Goal: Contribute content

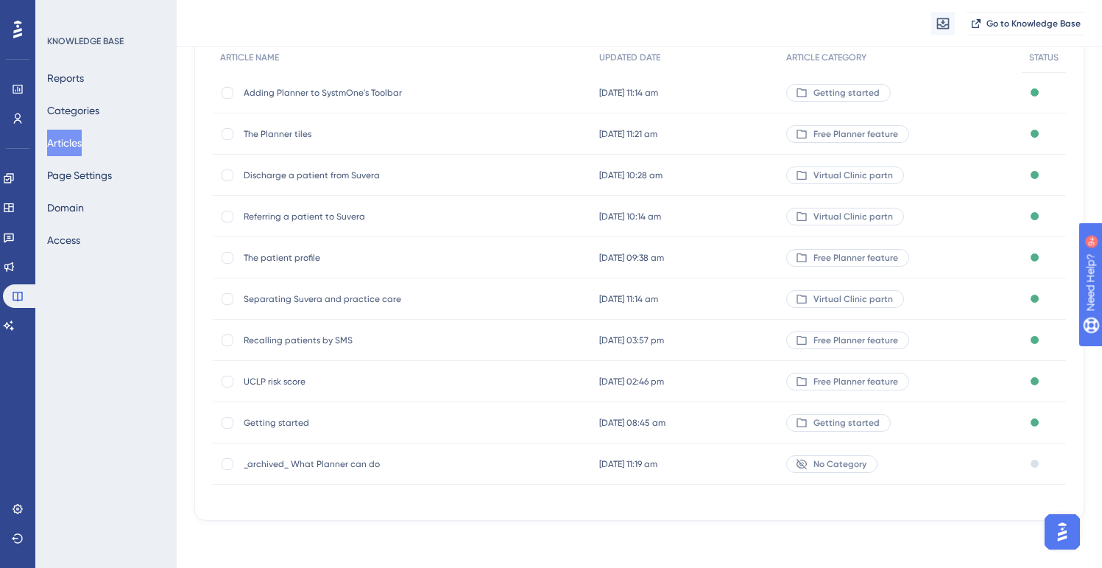
click at [315, 422] on span "Getting started" at bounding box center [362, 423] width 236 height 12
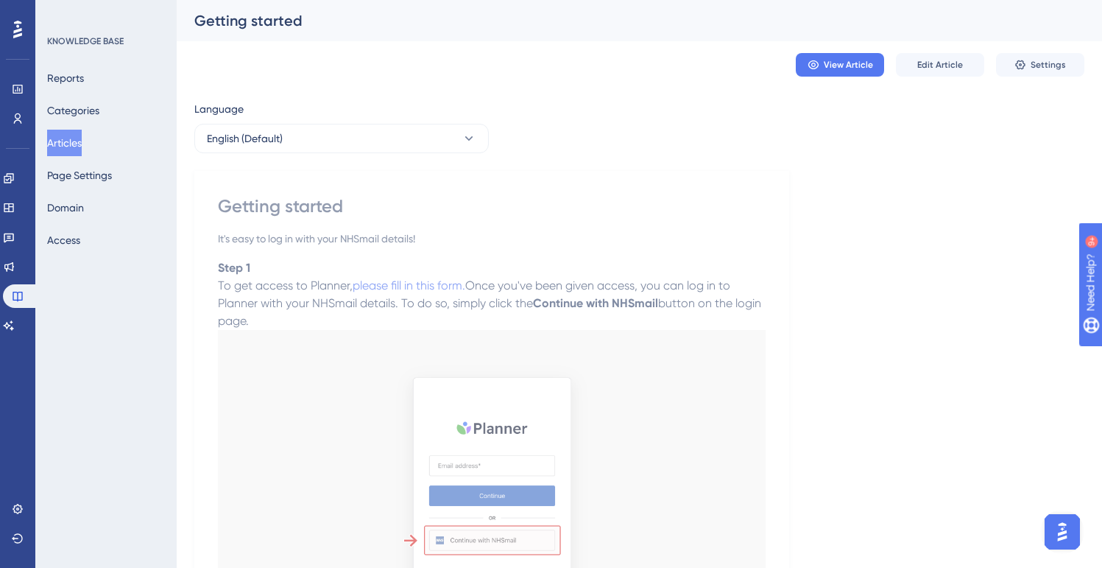
click at [63, 147] on button "Articles" at bounding box center [64, 143] width 35 height 27
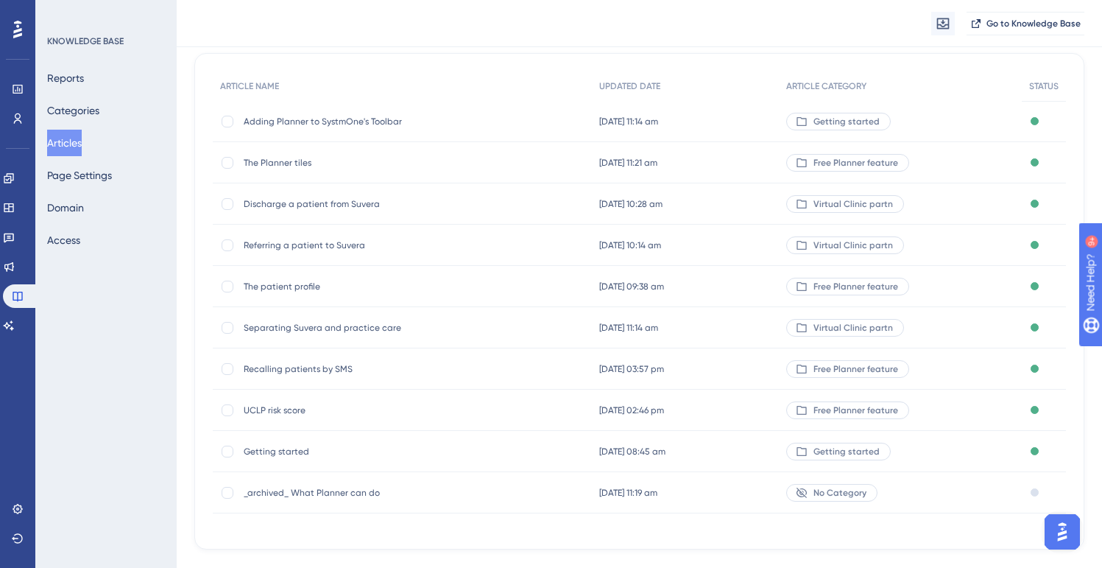
scroll to position [126, 0]
click at [281, 398] on div "UCLP risk score UCLP risk score" at bounding box center [362, 407] width 236 height 41
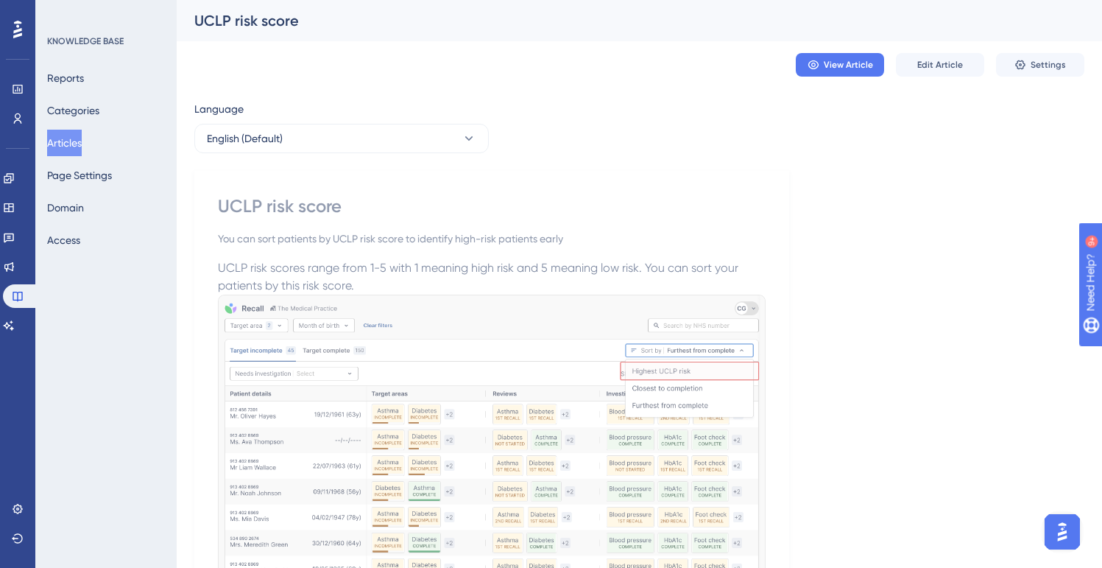
click at [74, 144] on button "Articles" at bounding box center [64, 143] width 35 height 27
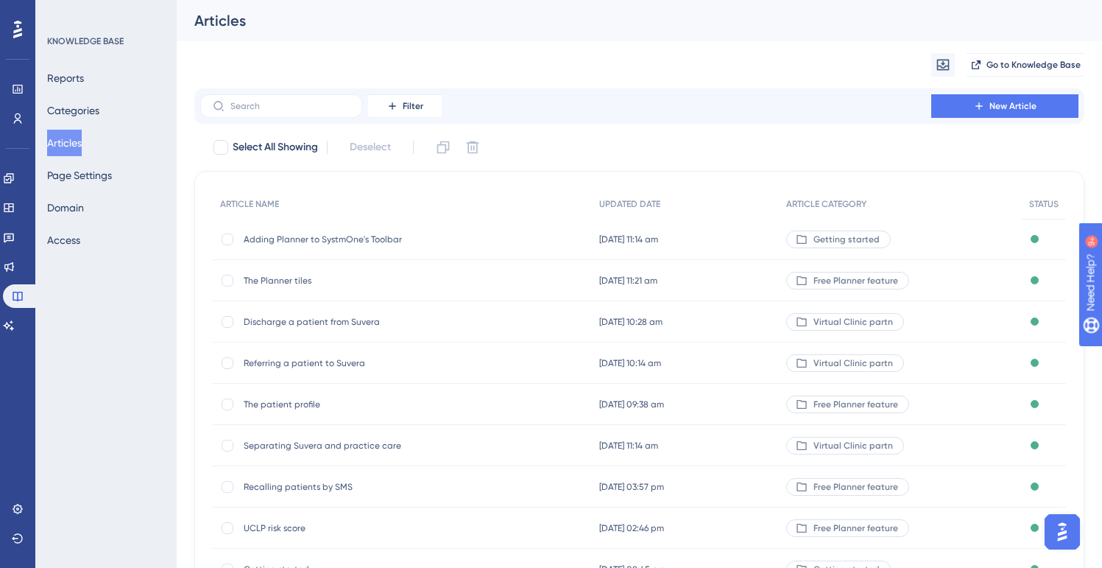
scroll to position [29, 0]
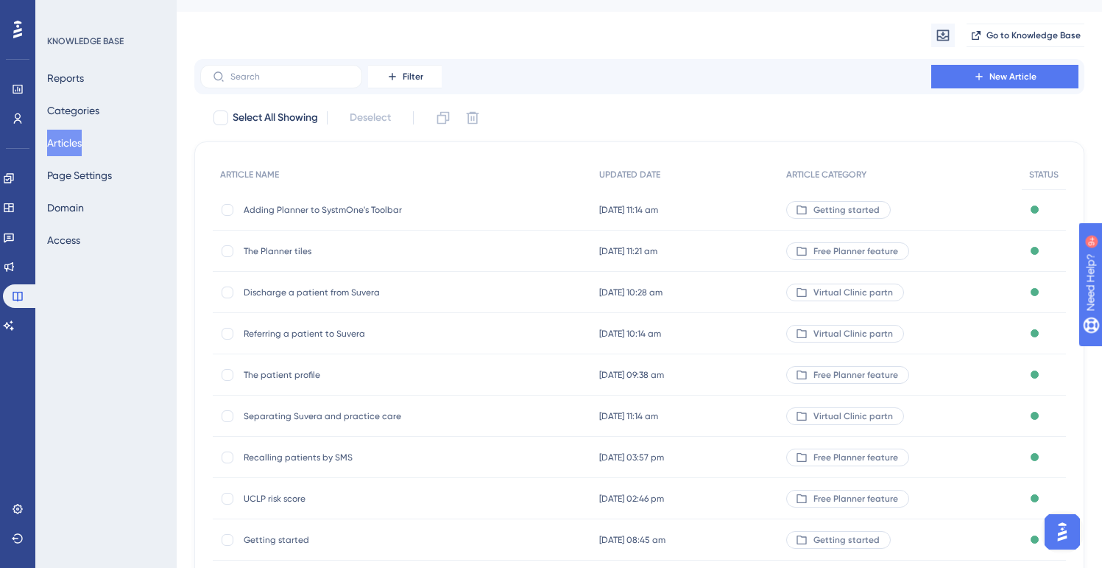
click at [332, 447] on div "Recalling patients by SMS Recalling patients by SMS" at bounding box center [362, 457] width 236 height 41
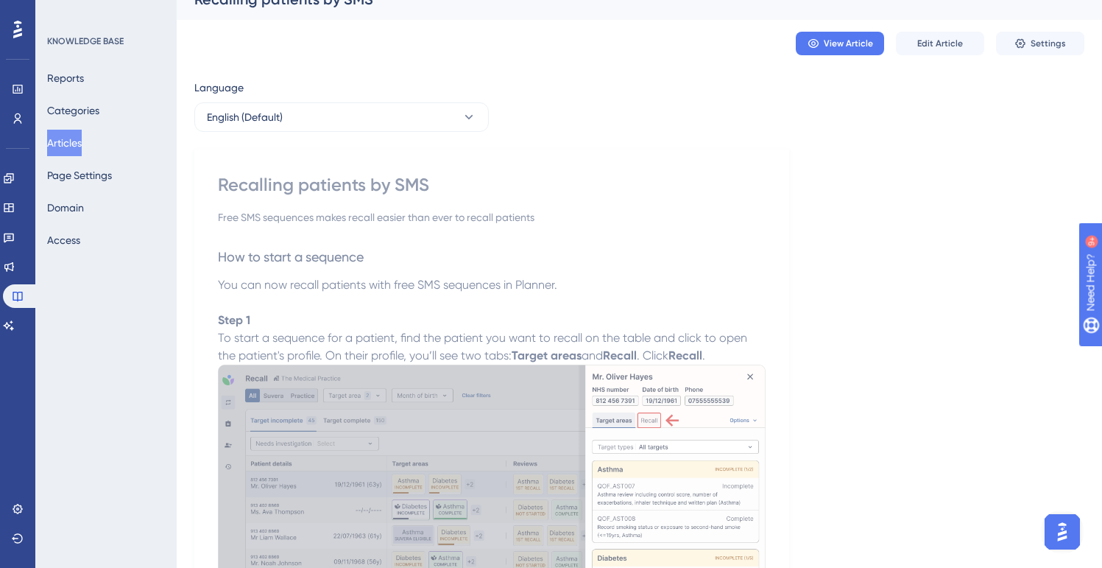
scroll to position [25, 0]
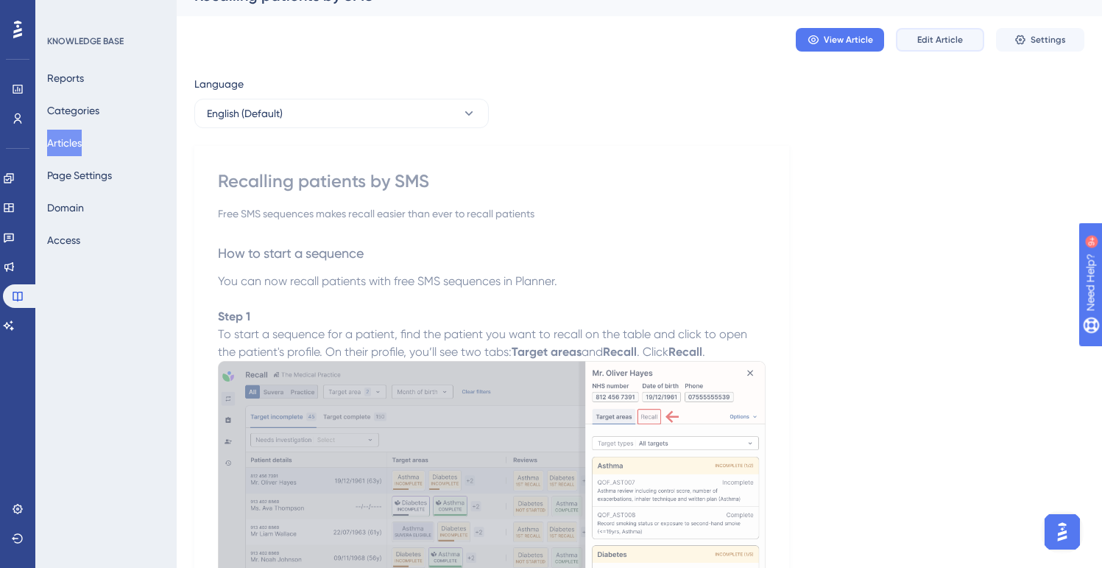
click at [929, 40] on span "Edit Article" at bounding box center [940, 40] width 46 height 12
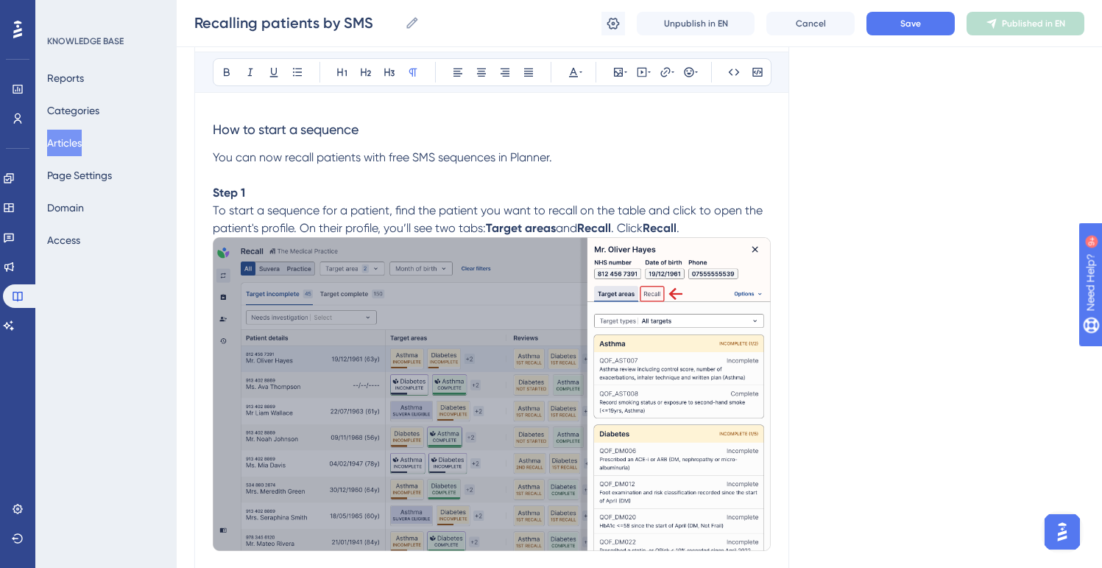
scroll to position [198, 0]
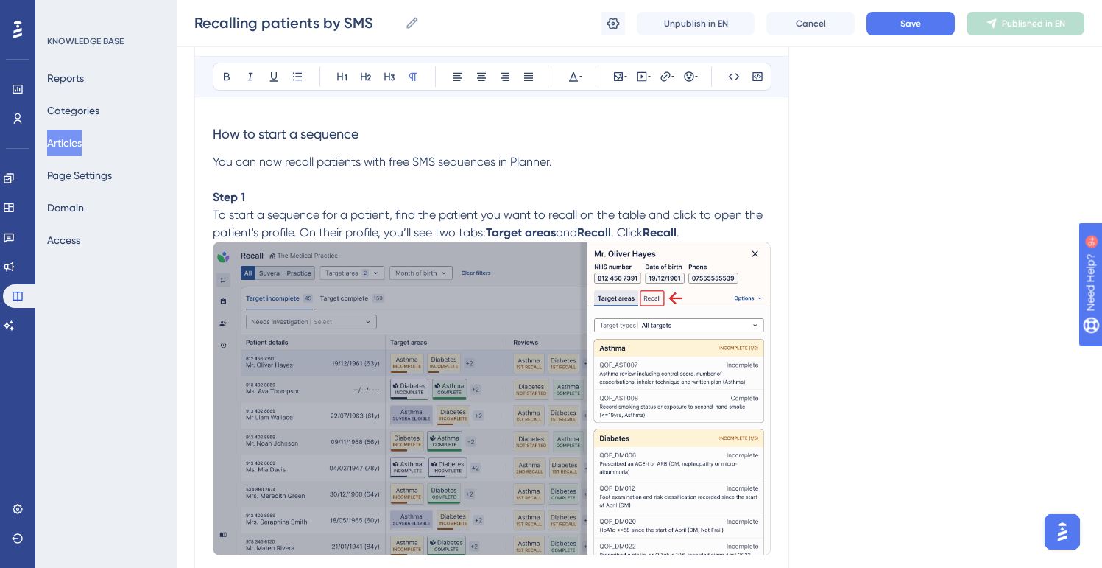
click at [412, 341] on img at bounding box center [492, 399] width 558 height 314
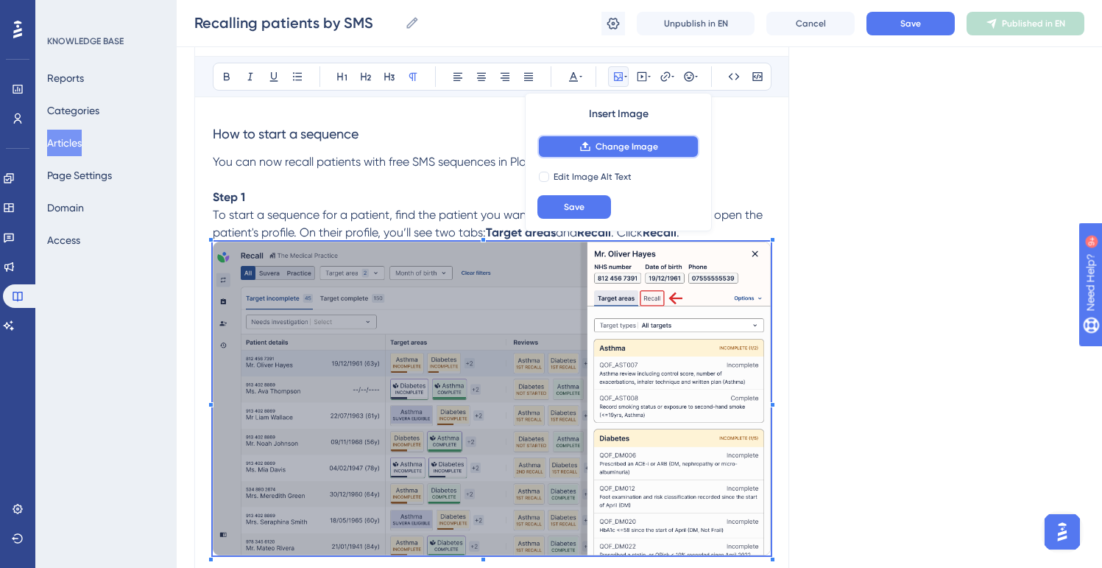
click at [615, 149] on span "Change Image" at bounding box center [627, 147] width 63 height 12
click at [611, 149] on span "Change Image" at bounding box center [627, 147] width 63 height 12
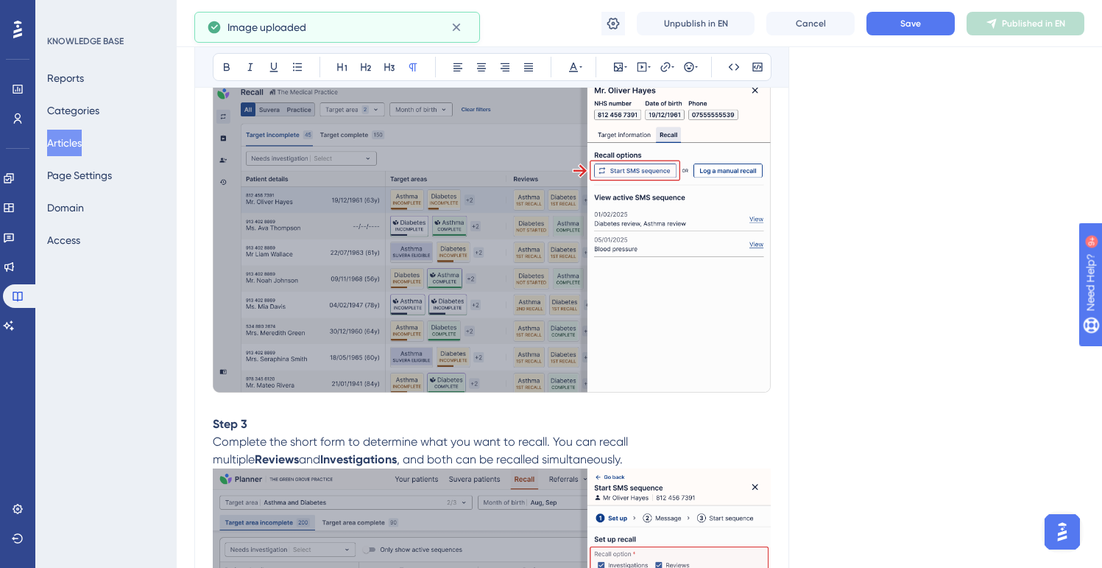
scroll to position [704, 0]
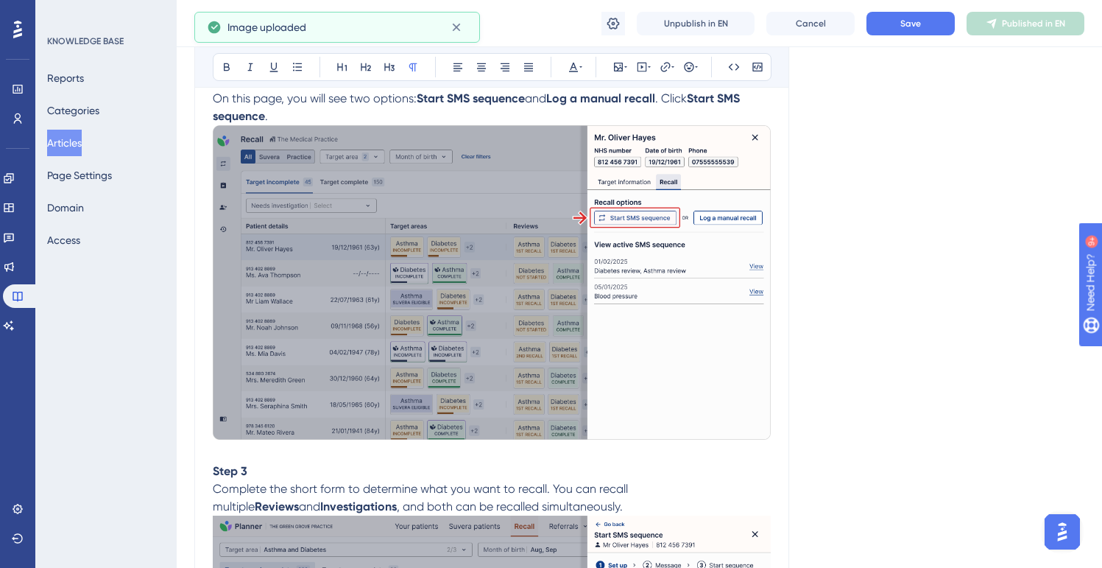
click at [598, 227] on img at bounding box center [492, 282] width 558 height 314
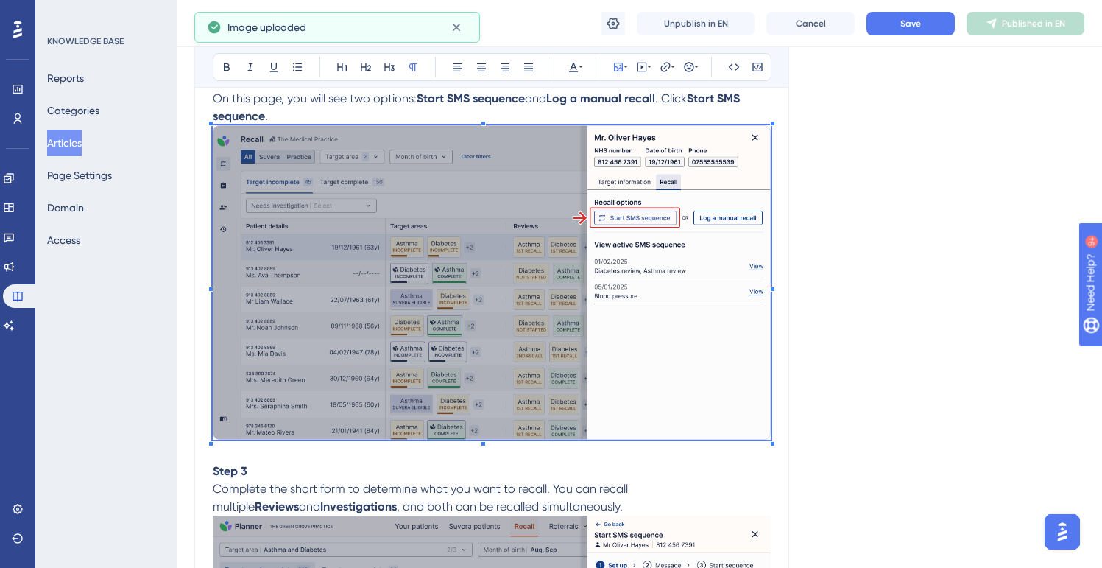
click at [615, 219] on img at bounding box center [492, 282] width 558 height 314
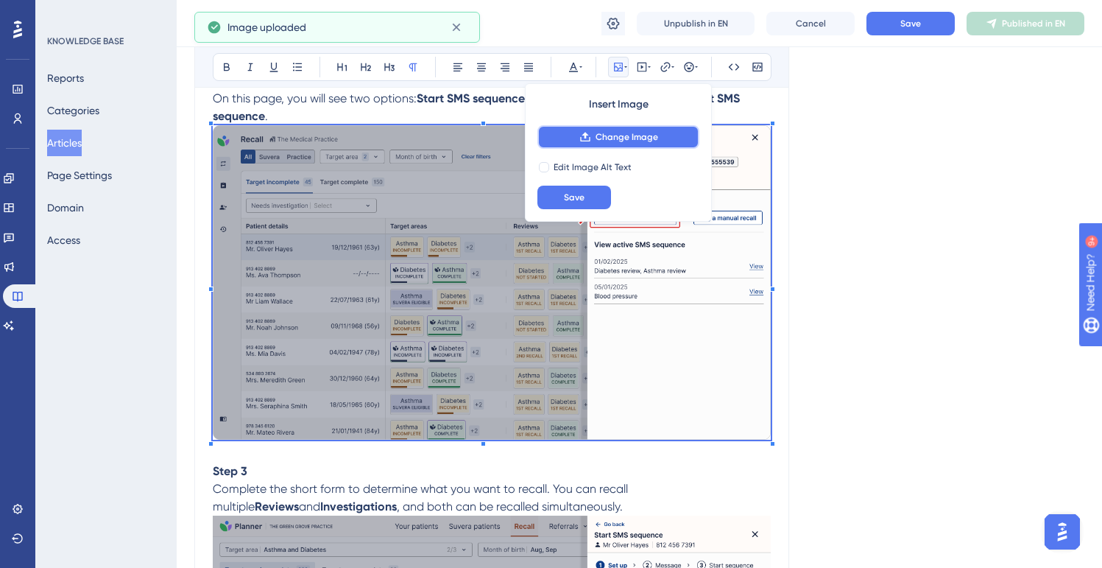
click at [597, 141] on span "Change Image" at bounding box center [627, 137] width 63 height 12
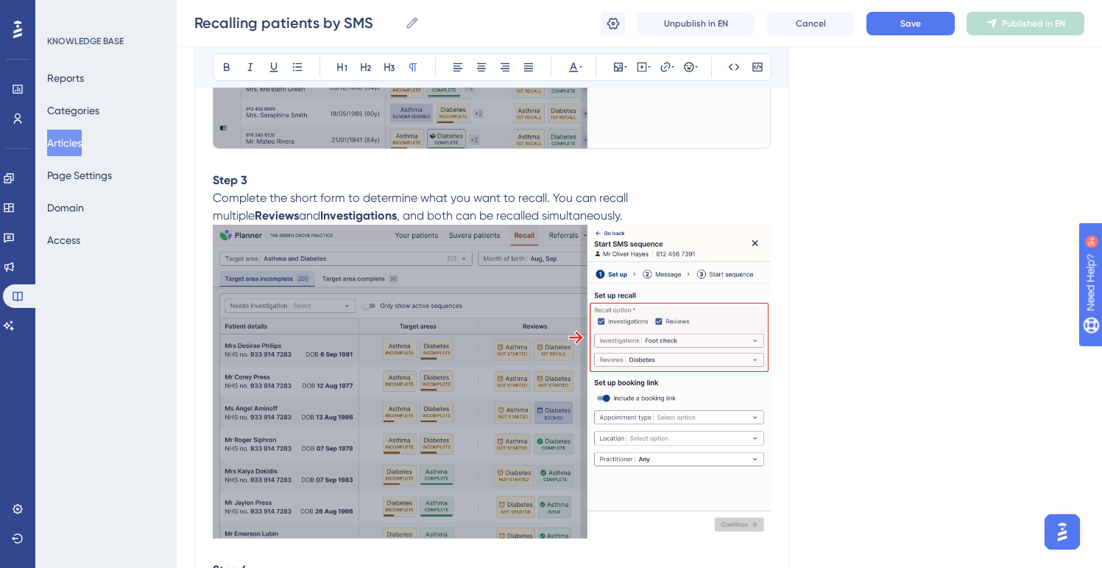
scroll to position [998, 0]
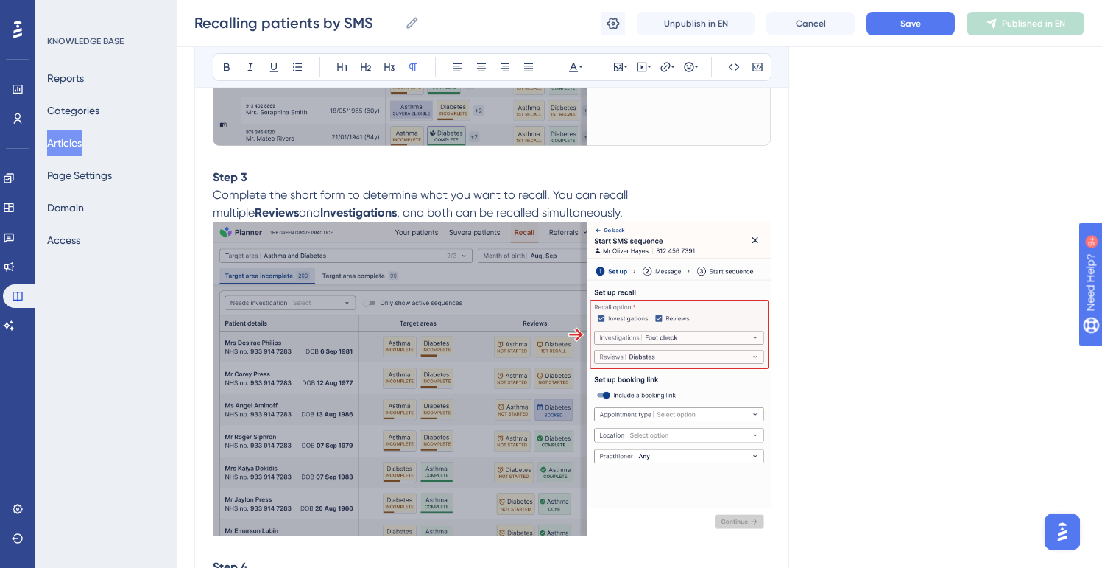
click at [616, 325] on img at bounding box center [492, 379] width 558 height 314
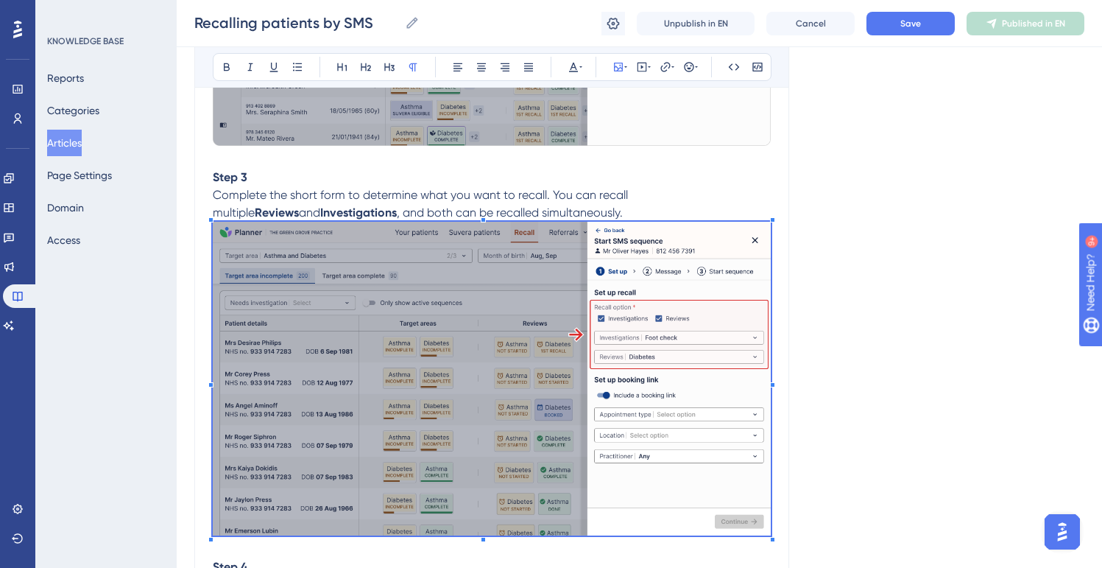
click at [616, 325] on img at bounding box center [492, 379] width 558 height 314
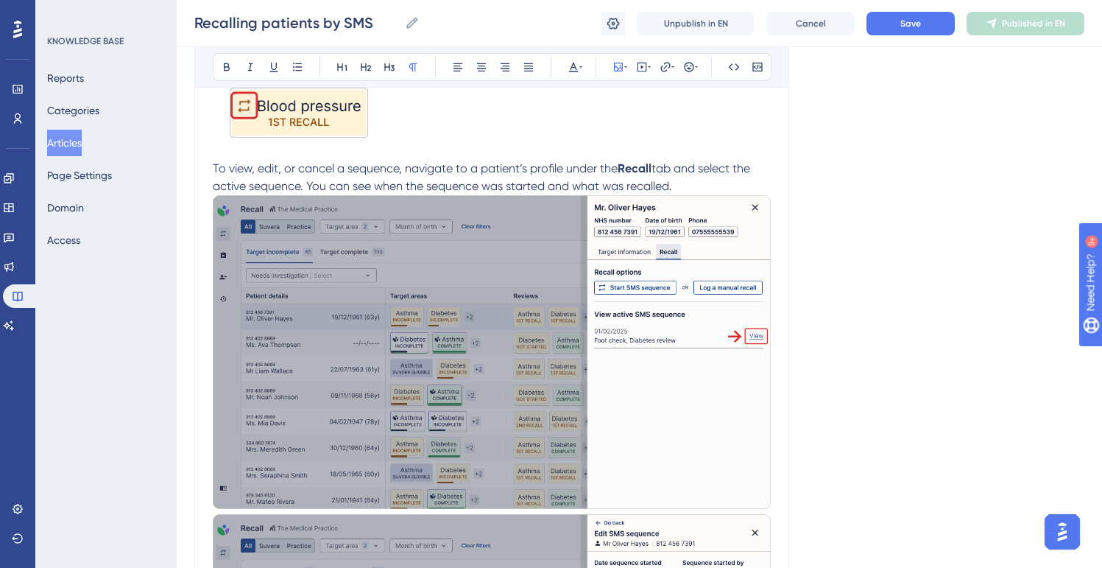
scroll to position [4141, 0]
click at [590, 328] on img at bounding box center [492, 354] width 558 height 314
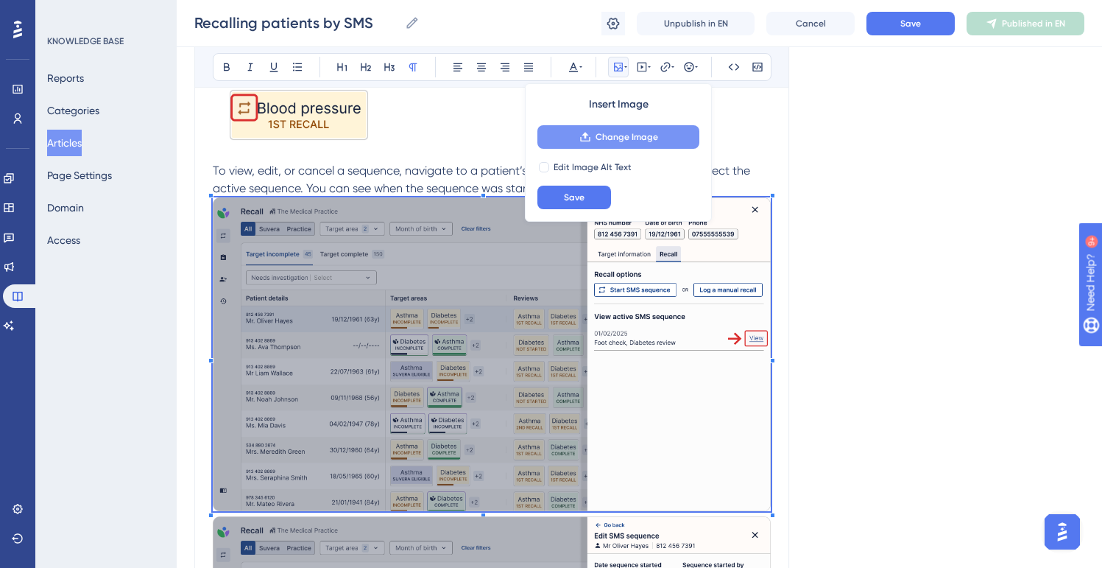
click at [600, 140] on span "Change Image" at bounding box center [627, 137] width 63 height 12
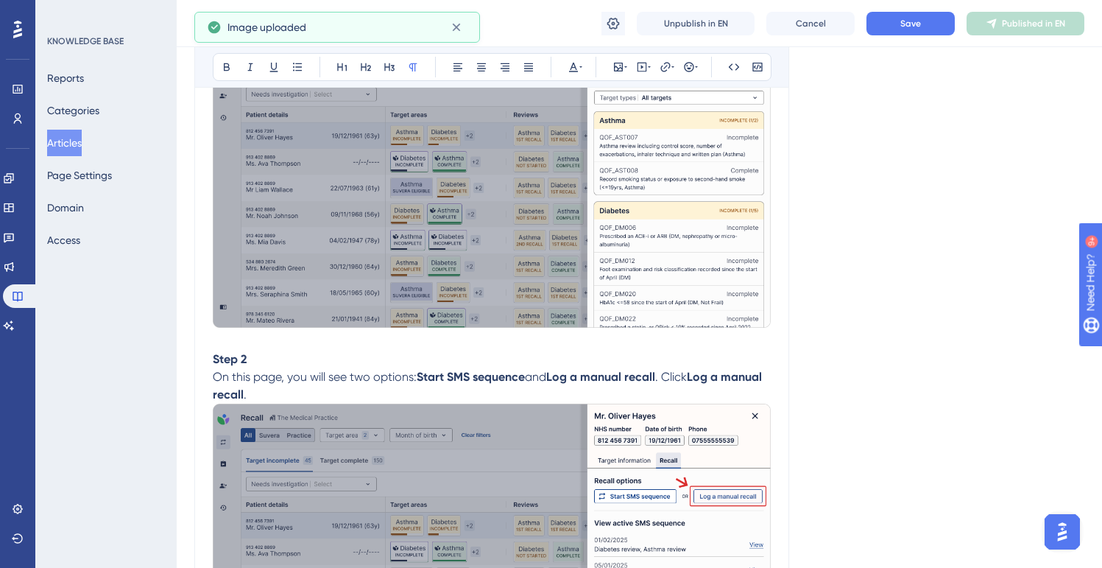
scroll to position [5322, 0]
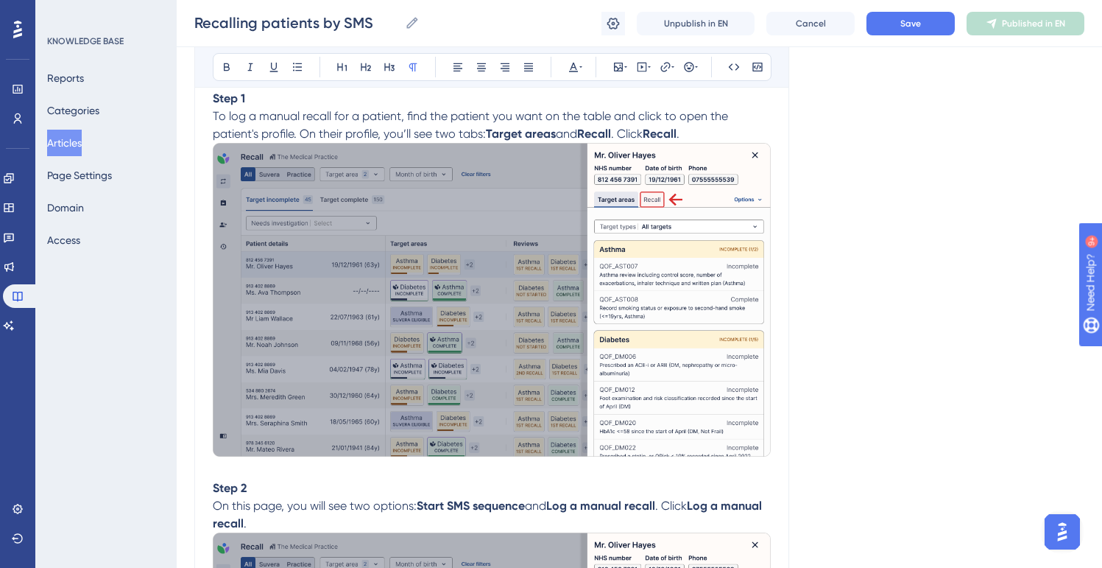
click at [660, 260] on img at bounding box center [492, 300] width 558 height 314
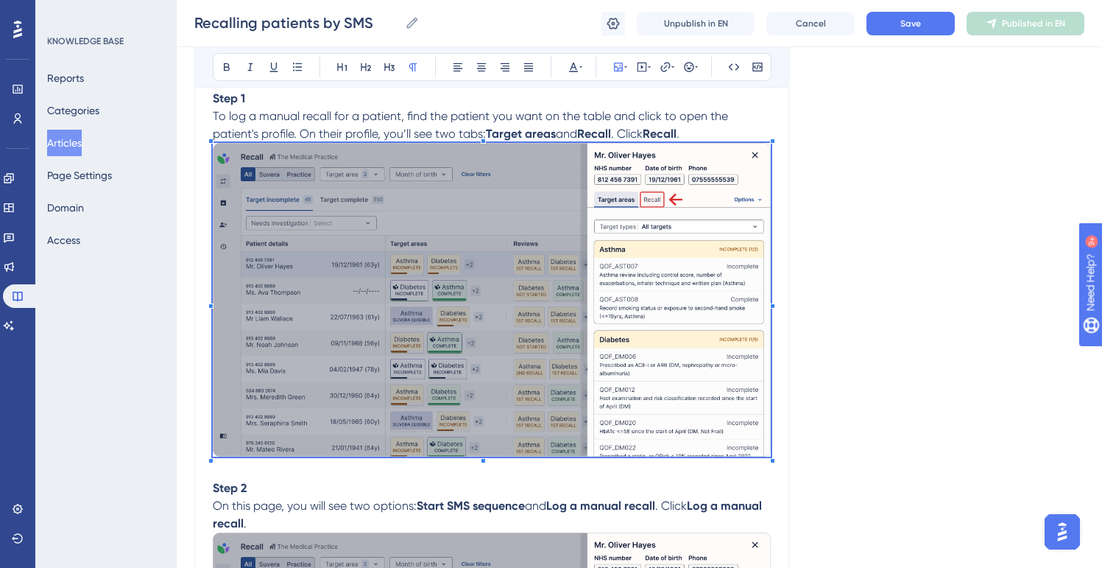
click at [660, 260] on img at bounding box center [492, 300] width 558 height 314
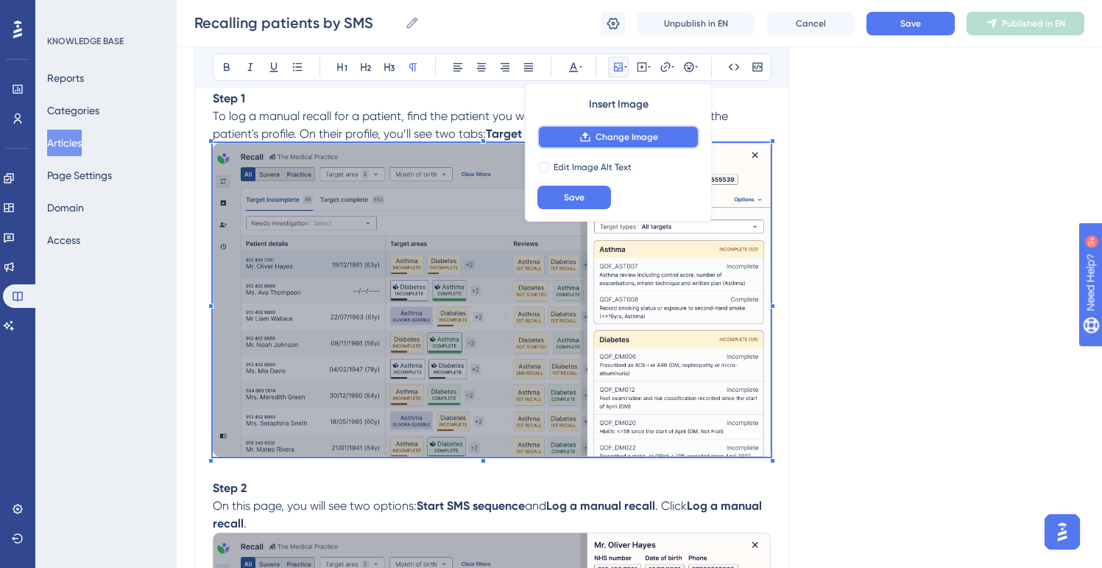
click at [627, 138] on span "Change Image" at bounding box center [627, 137] width 63 height 12
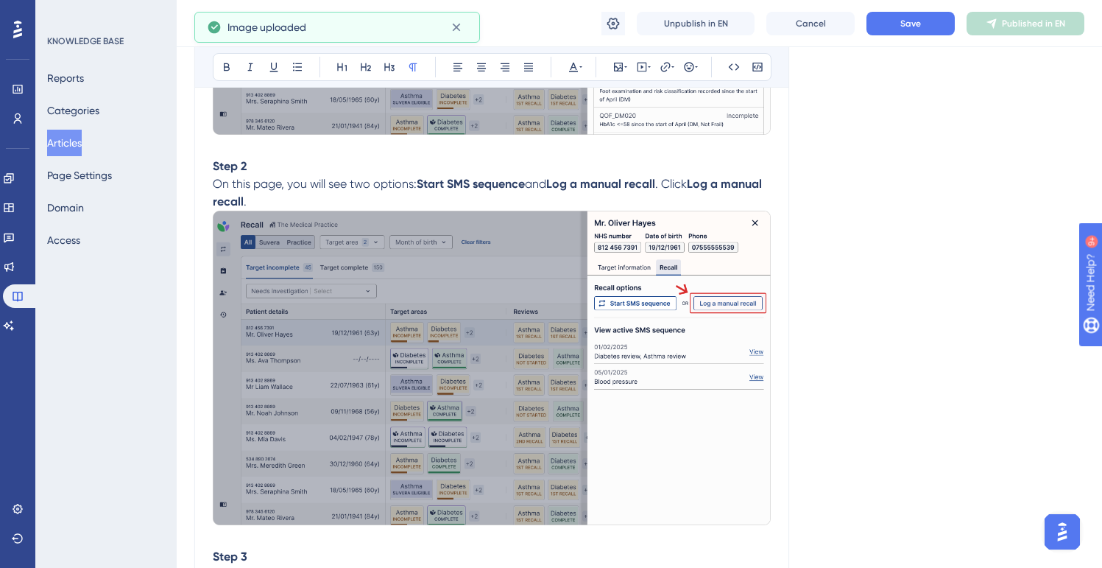
scroll to position [5662, 0]
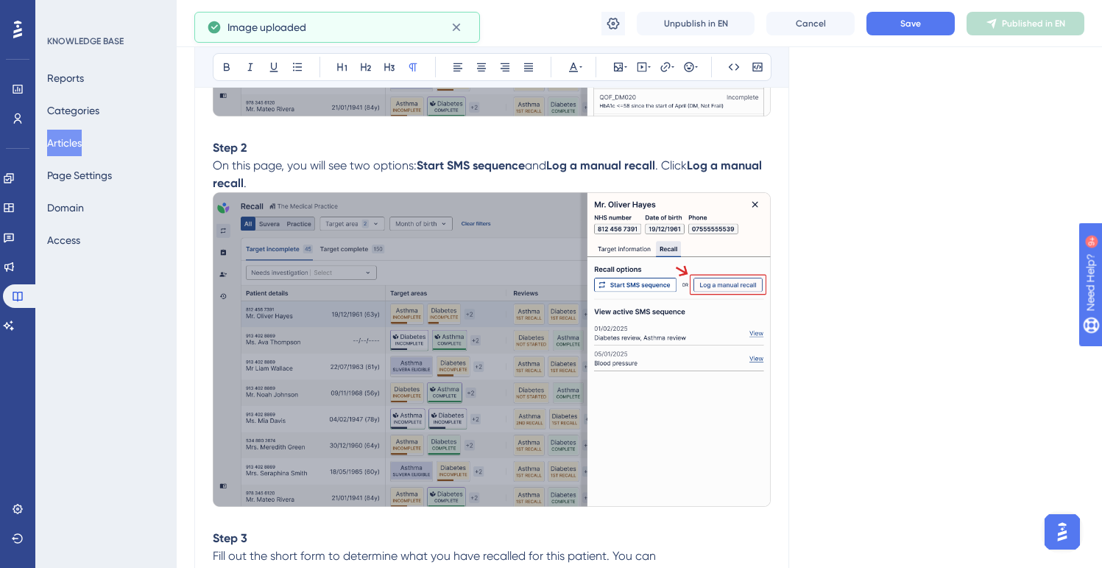
click at [639, 355] on img at bounding box center [492, 349] width 558 height 314
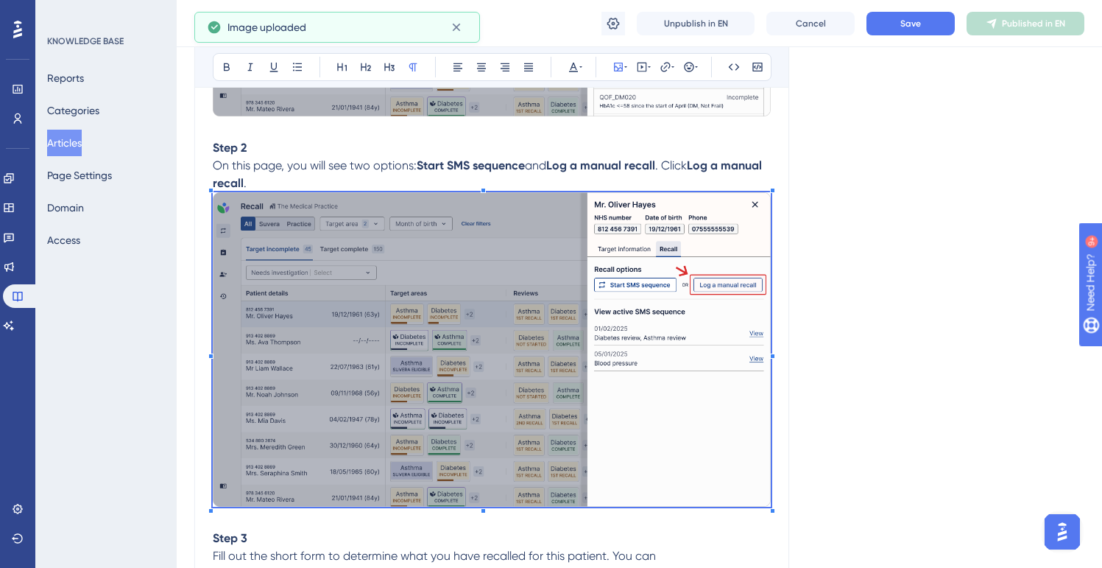
click at [639, 355] on img at bounding box center [492, 349] width 558 height 314
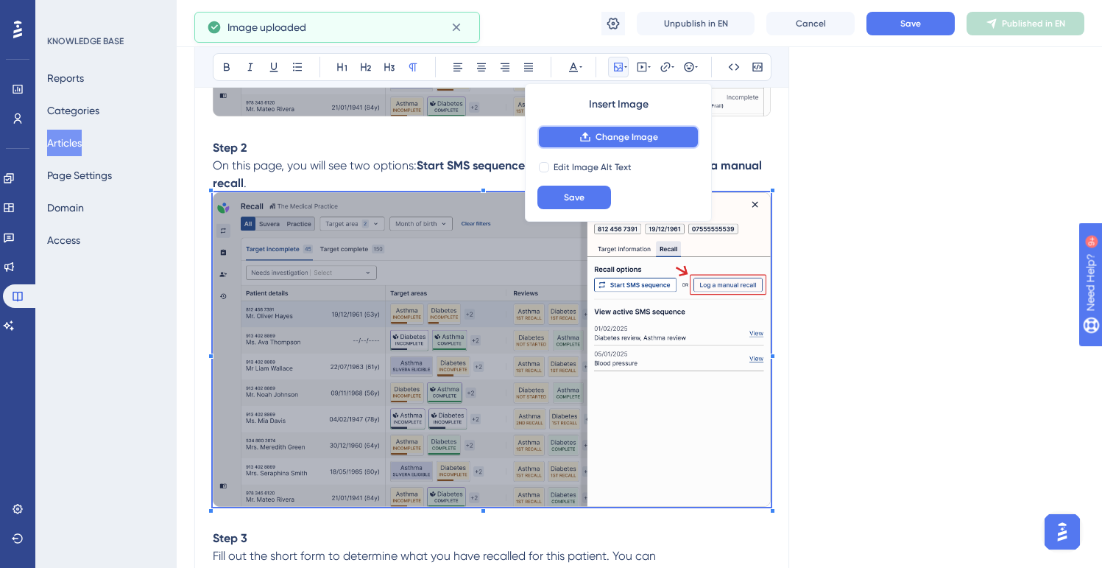
click at [633, 135] on span "Change Image" at bounding box center [627, 137] width 63 height 12
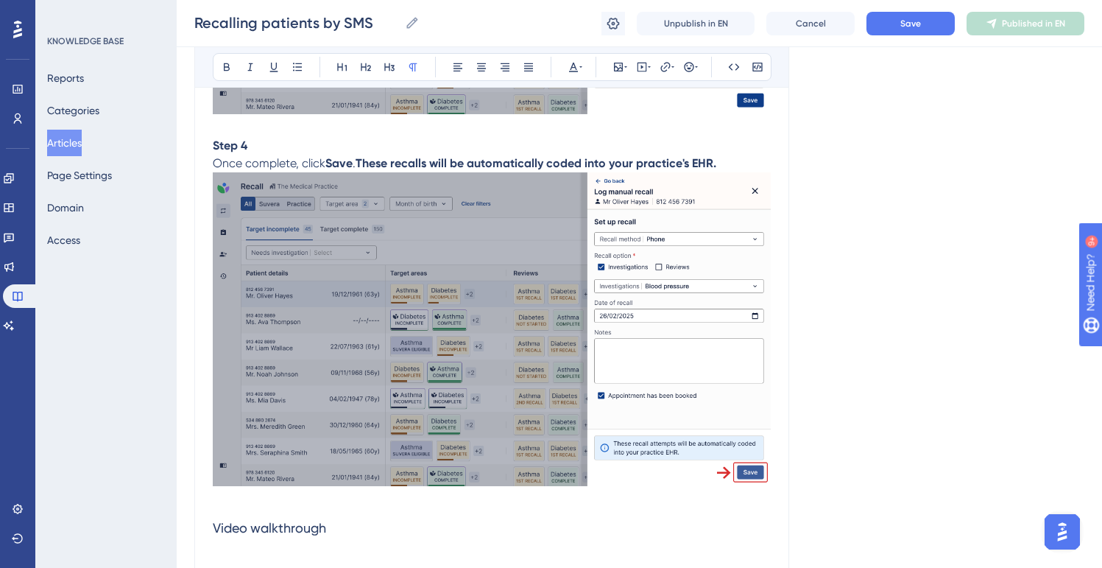
scroll to position [6502, 0]
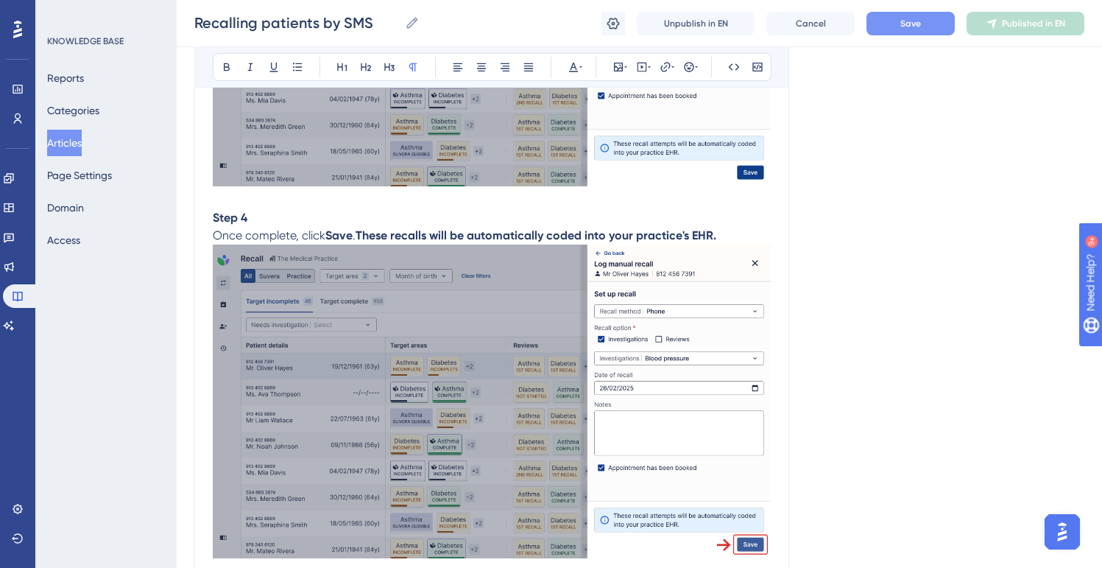
click at [906, 24] on span "Save" at bounding box center [911, 24] width 21 height 12
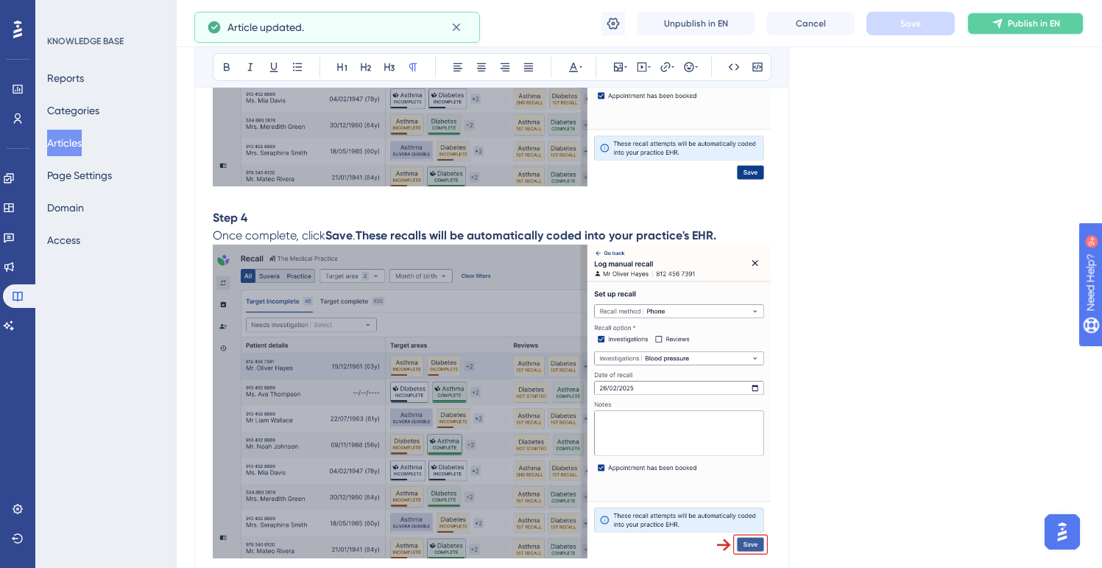
click at [1007, 29] on button "Publish in EN" at bounding box center [1026, 24] width 118 height 24
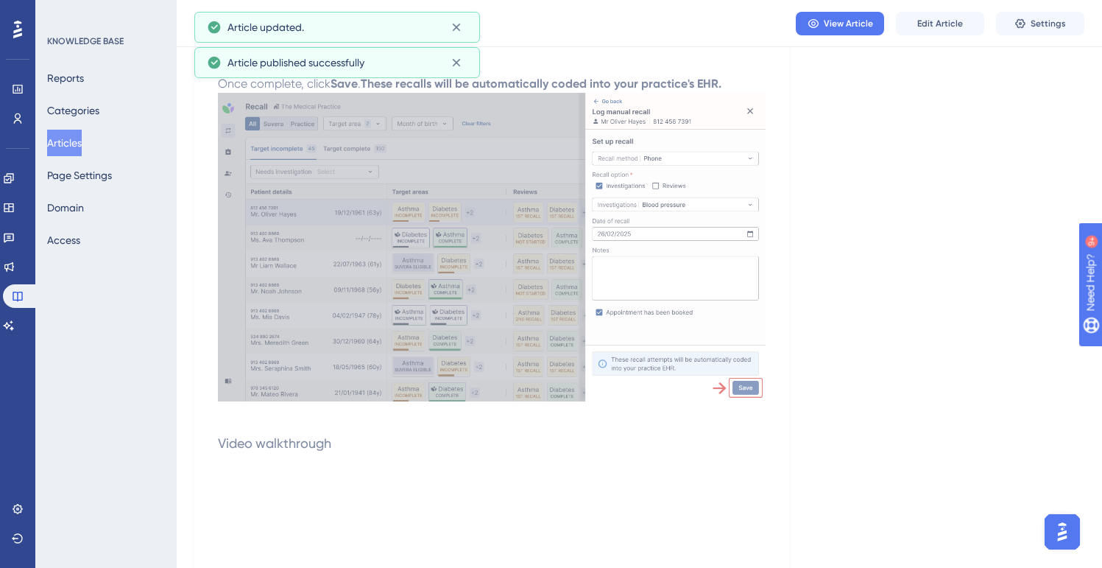
click at [78, 139] on button "Articles" at bounding box center [64, 143] width 35 height 27
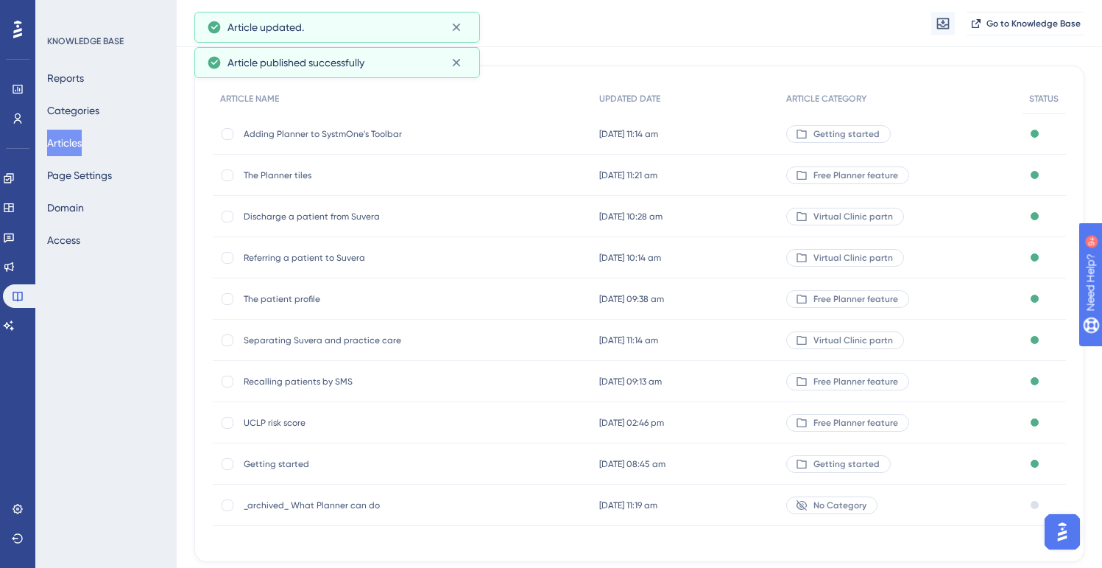
scroll to position [110, 0]
click at [309, 335] on span "Separating Suvera and practice care" at bounding box center [362, 341] width 236 height 12
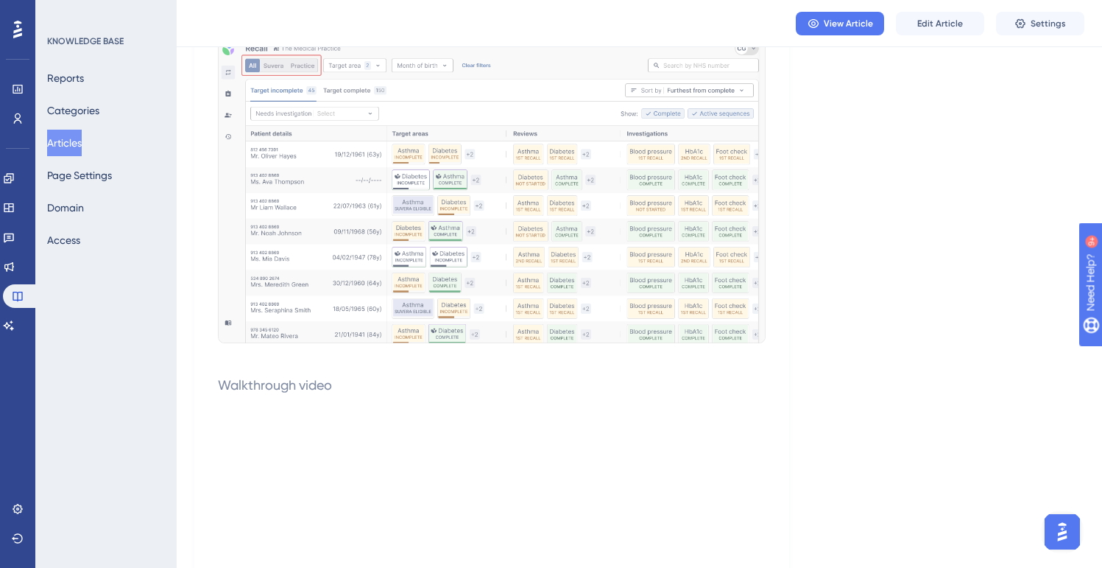
scroll to position [1247, 0]
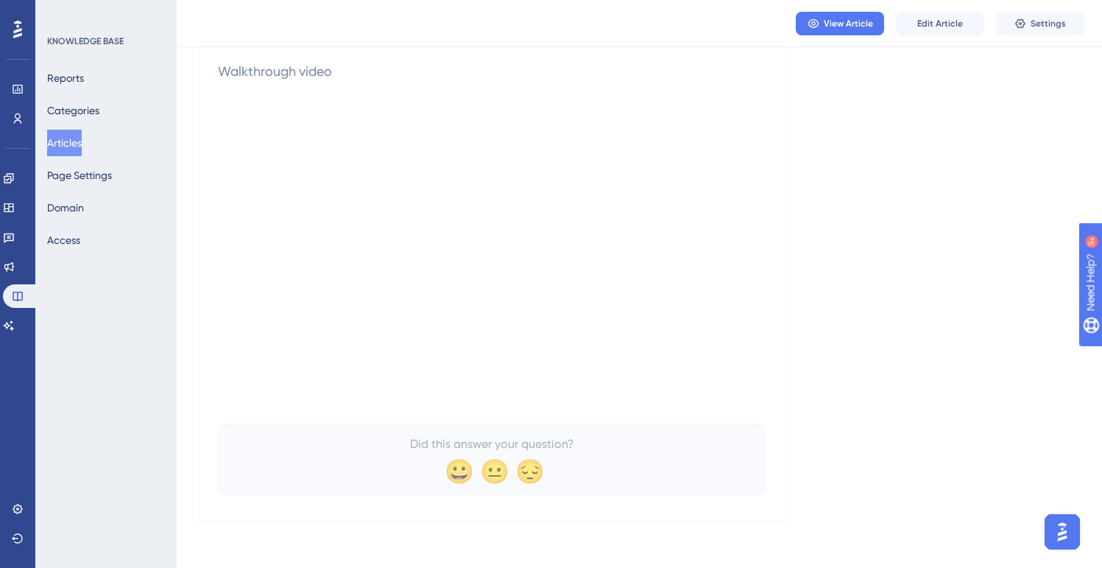
click at [74, 147] on button "Articles" at bounding box center [64, 143] width 35 height 27
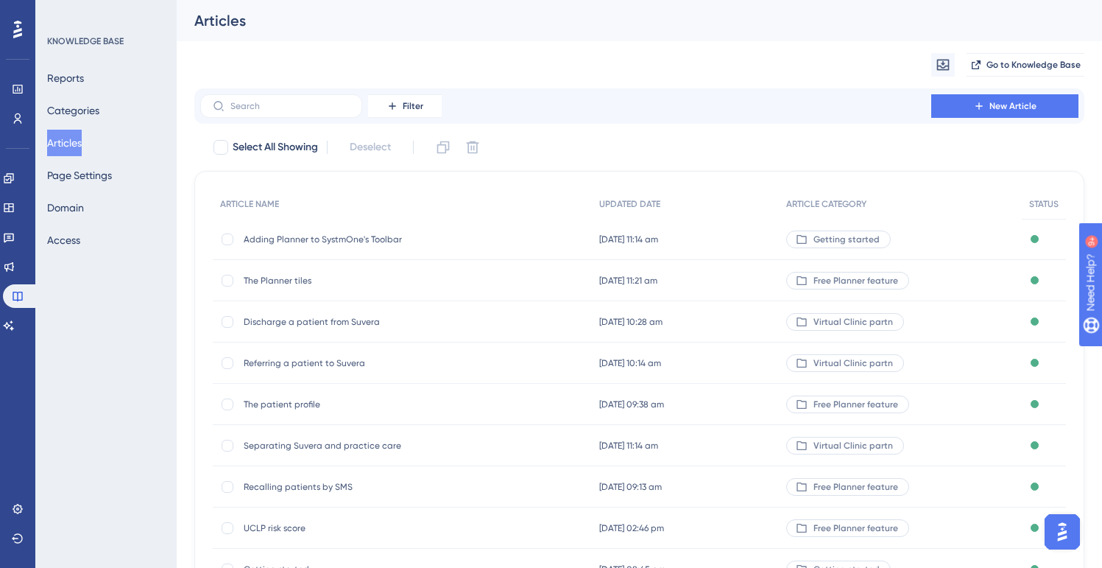
click at [295, 406] on span "The patient profile" at bounding box center [362, 404] width 236 height 12
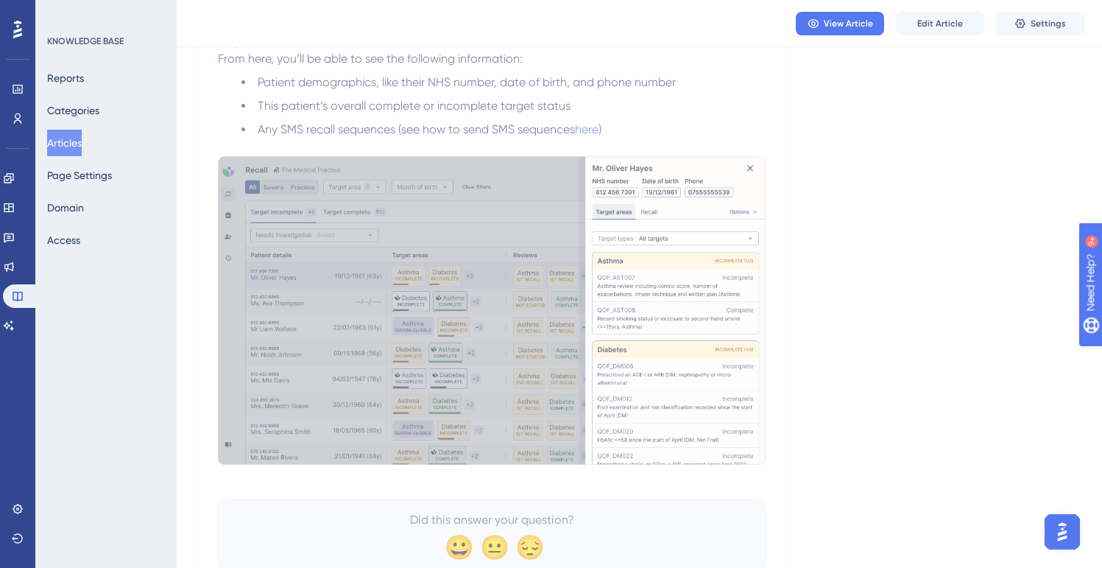
scroll to position [948, 0]
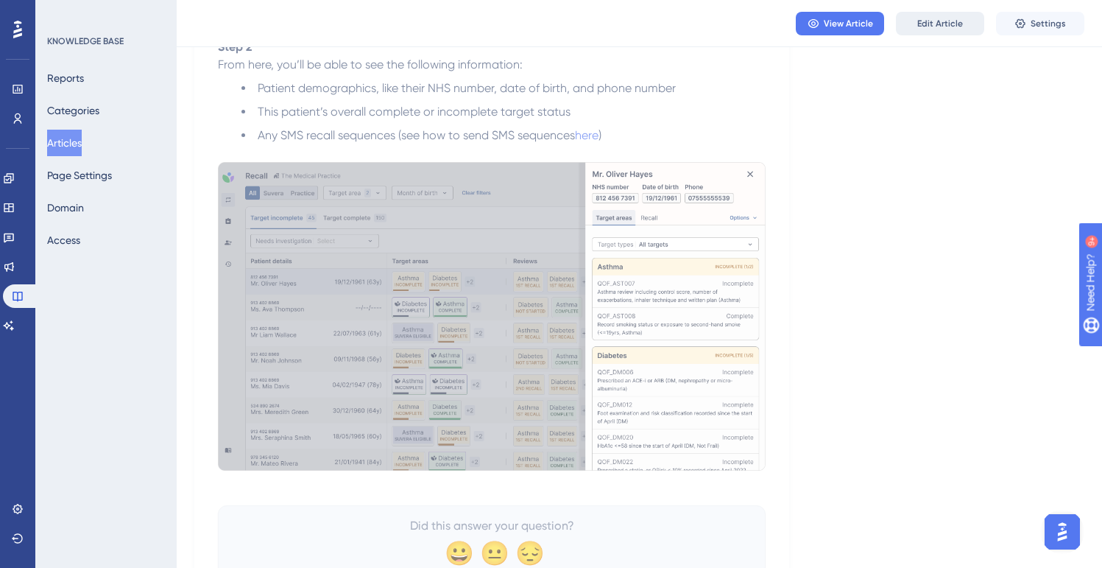
click at [940, 27] on span "Edit Article" at bounding box center [940, 24] width 46 height 12
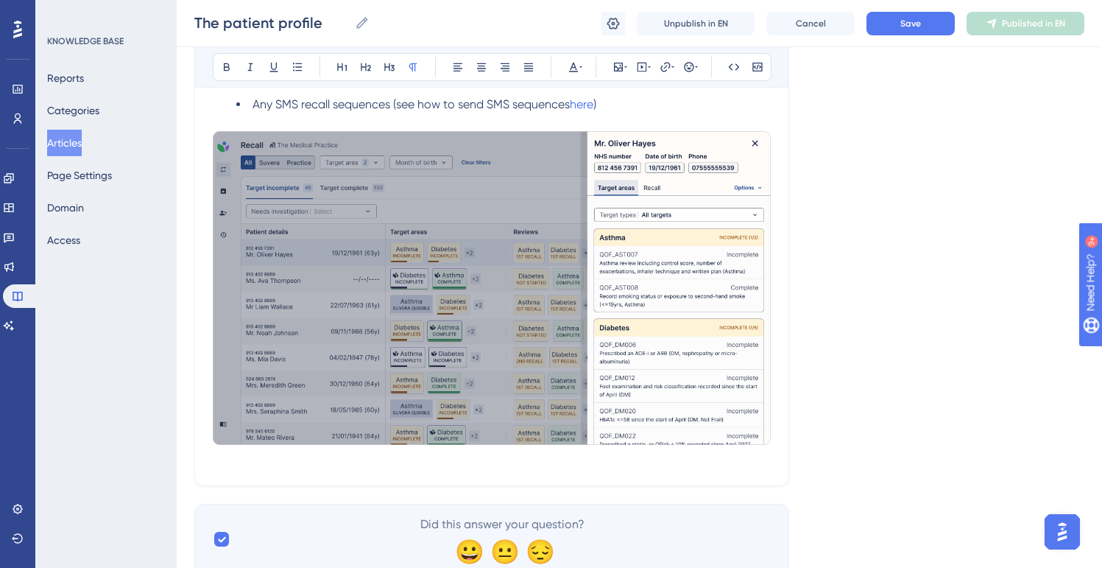
scroll to position [1034, 0]
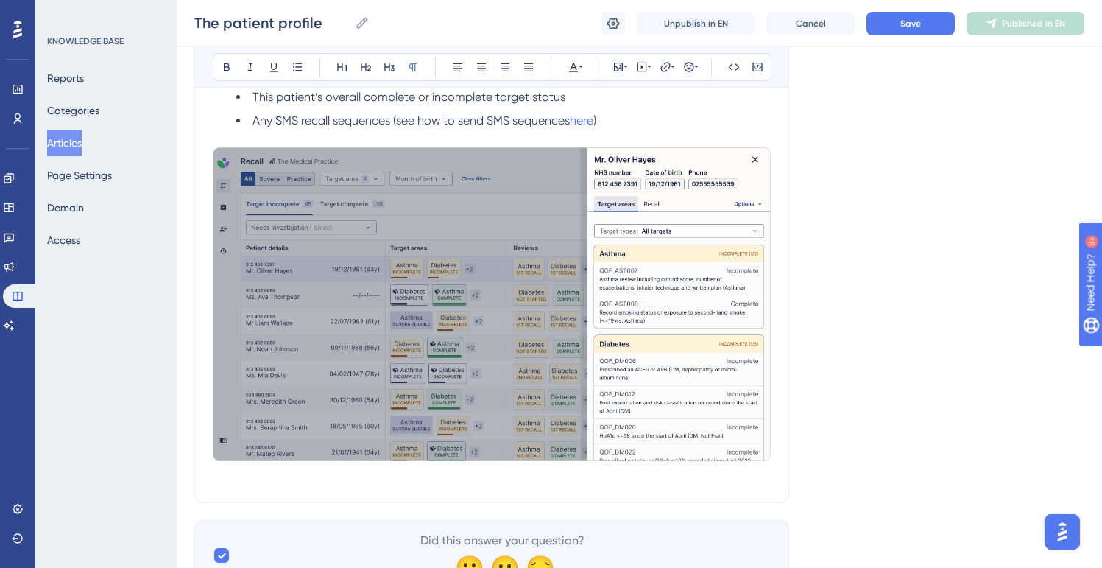
click at [627, 233] on img at bounding box center [492, 304] width 558 height 314
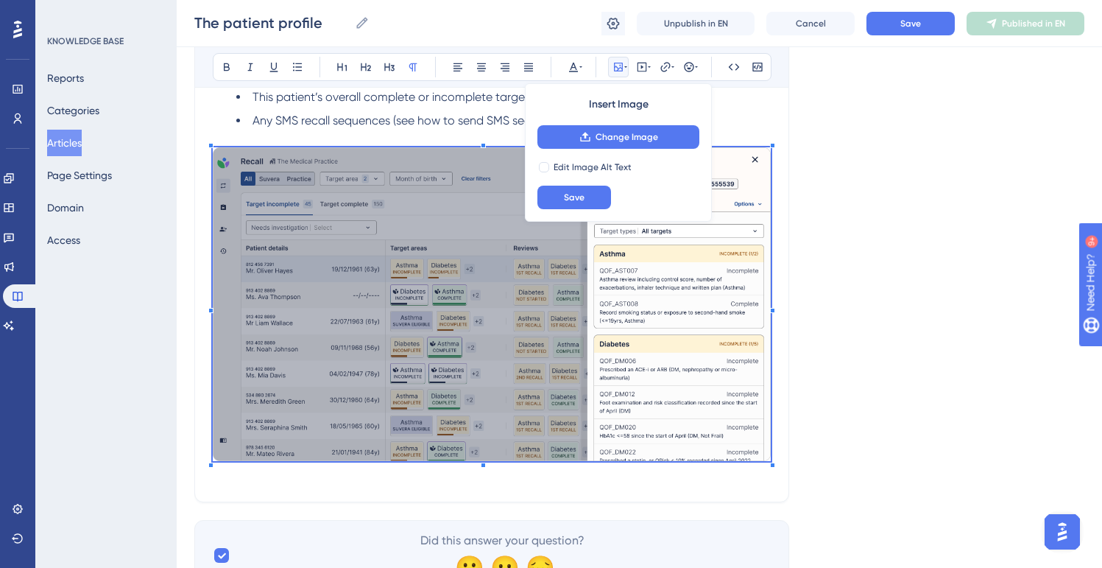
click at [627, 233] on img at bounding box center [492, 304] width 558 height 314
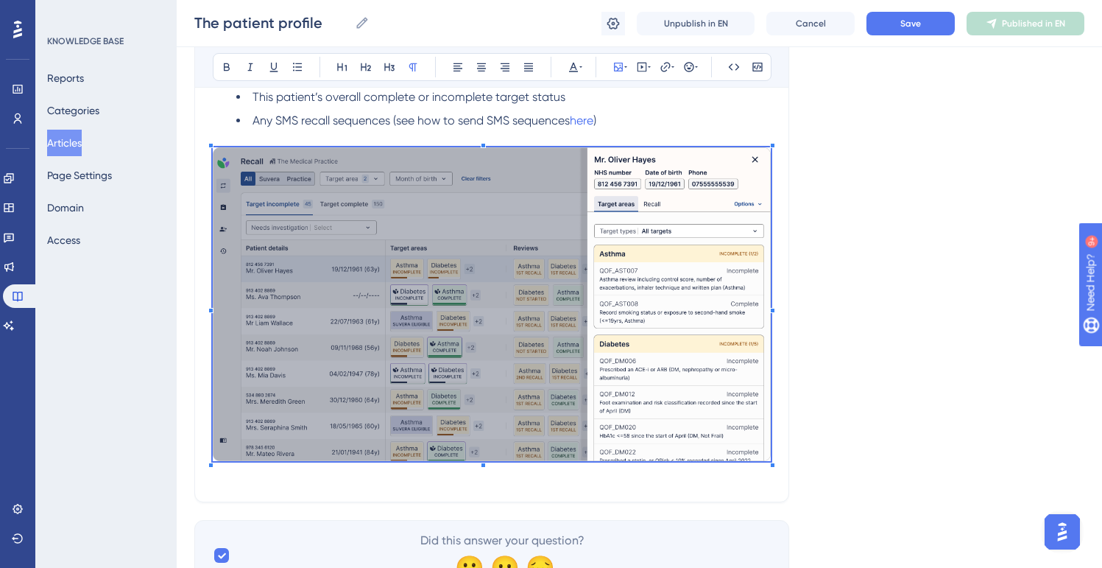
click at [627, 200] on img at bounding box center [492, 304] width 558 height 314
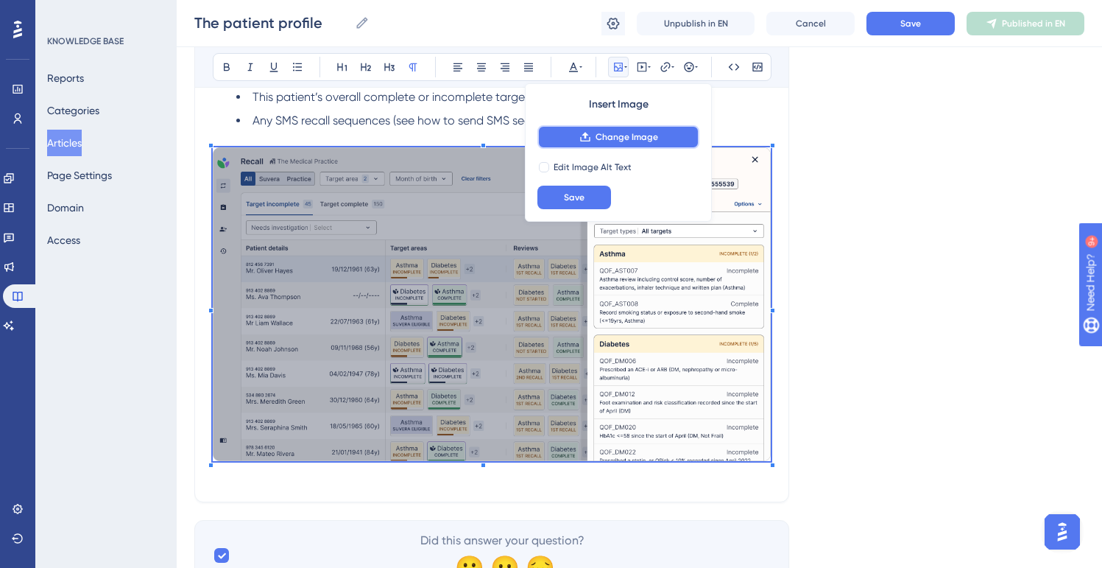
click at [635, 144] on button "Change Image" at bounding box center [619, 137] width 162 height 24
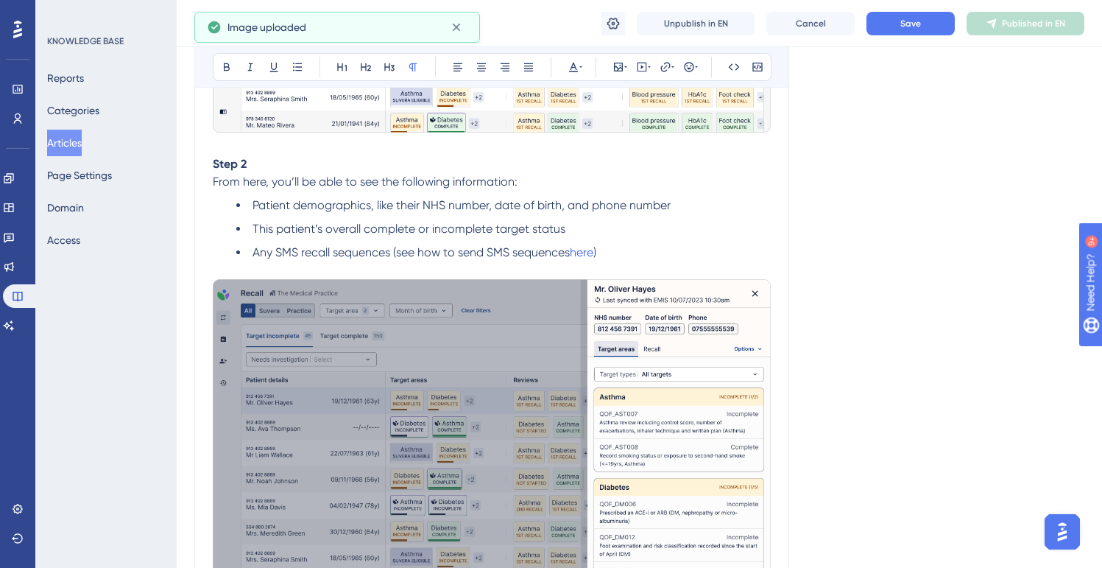
scroll to position [906, 0]
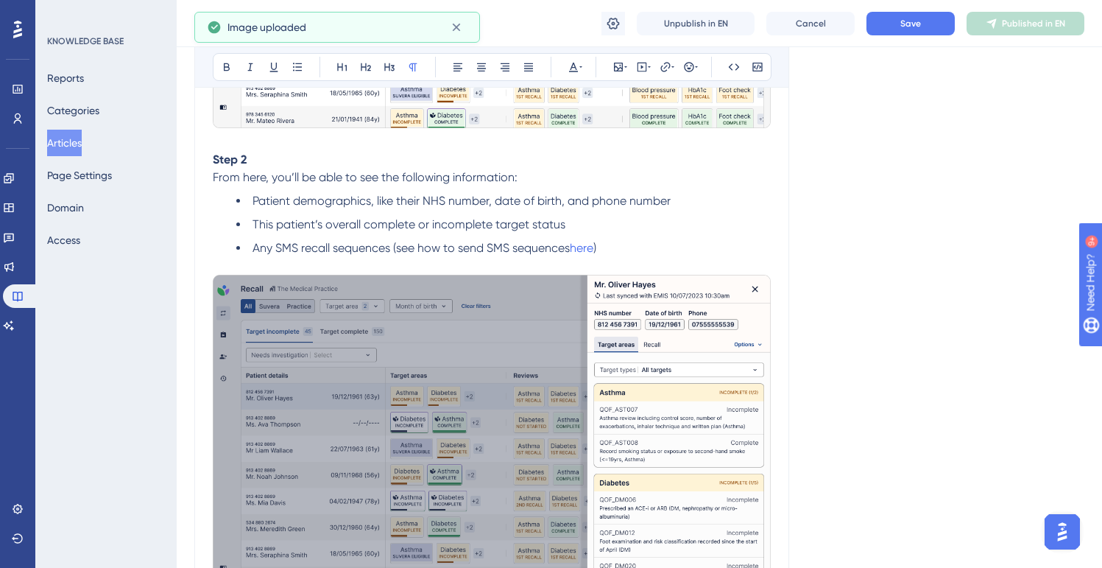
click at [583, 223] on li "This patient’s overall complete or incomplete target status" at bounding box center [503, 225] width 535 height 18
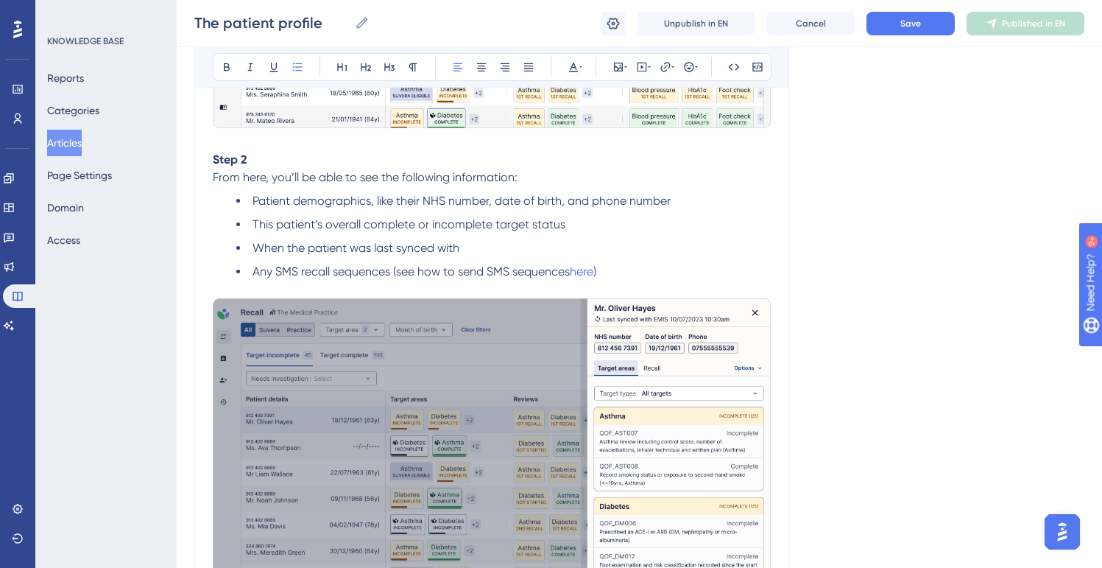
click at [292, 248] on span "When the patient was last synced with" at bounding box center [356, 248] width 207 height 14
click at [545, 245] on li "The date and time this patient was last synced with" at bounding box center [503, 248] width 535 height 18
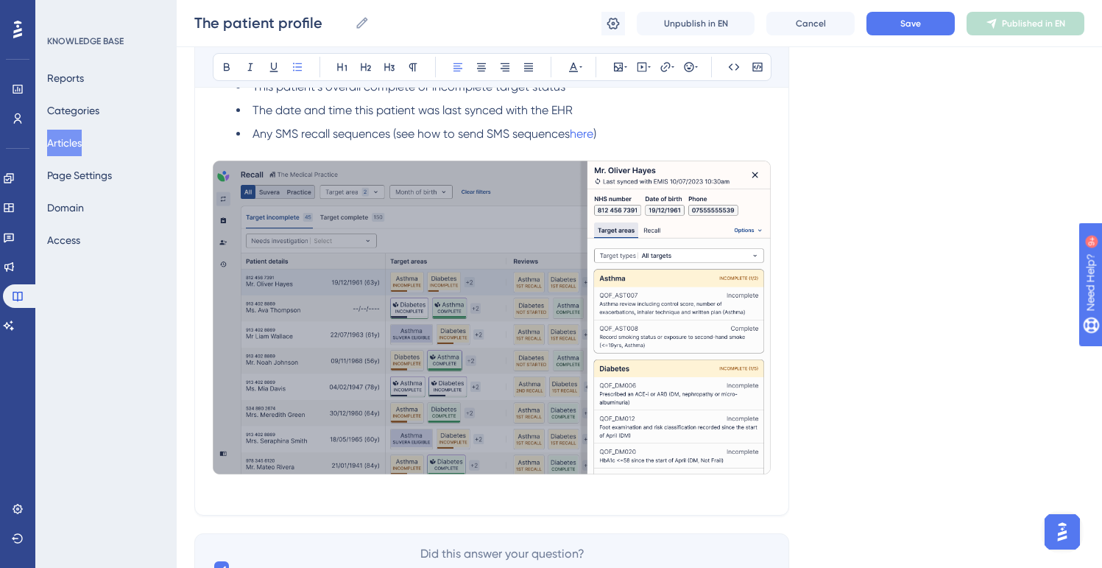
scroll to position [1062, 0]
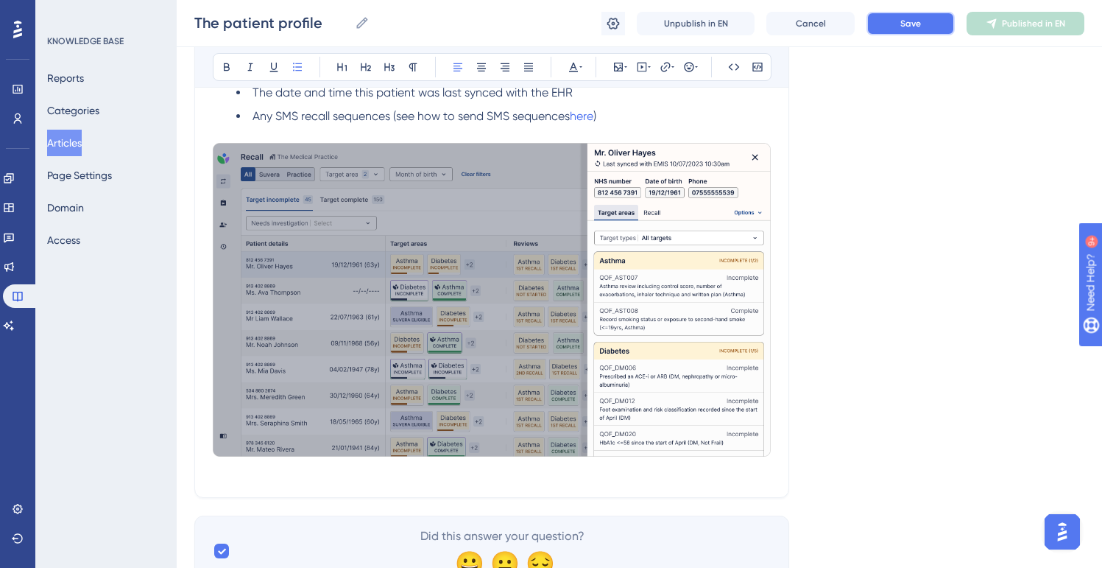
click at [905, 19] on span "Save" at bounding box center [911, 24] width 21 height 12
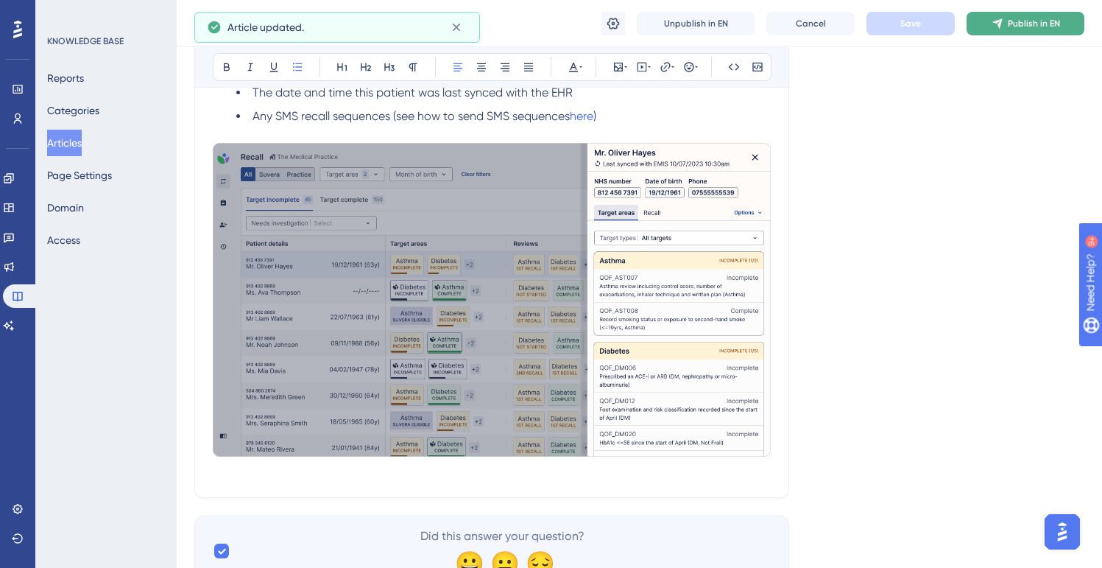
click at [996, 31] on button "Publish in EN" at bounding box center [1026, 24] width 118 height 24
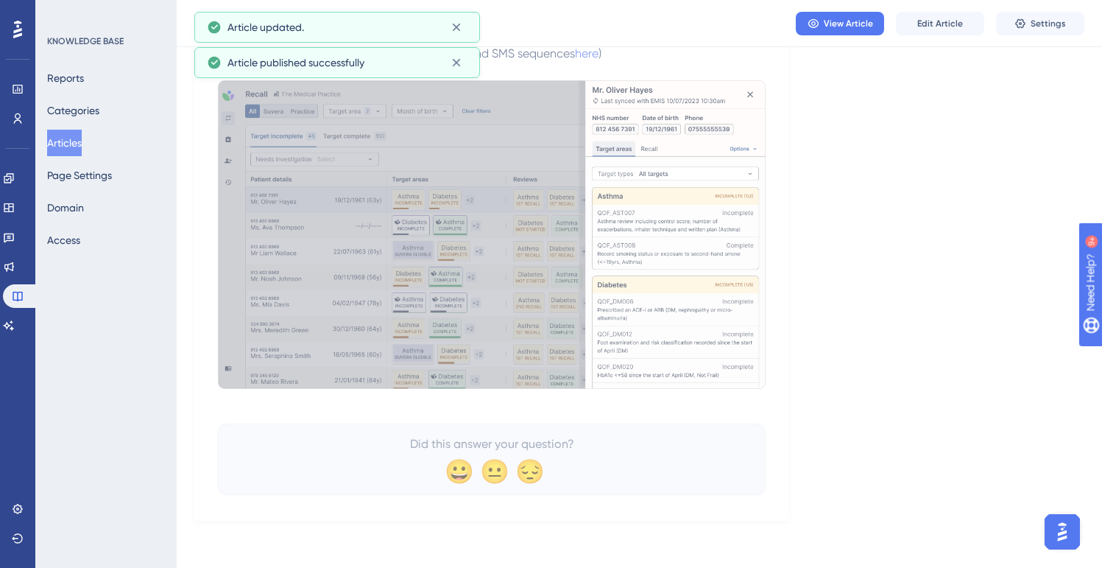
scroll to position [1053, 0]
click at [69, 141] on button "Articles" at bounding box center [64, 143] width 35 height 27
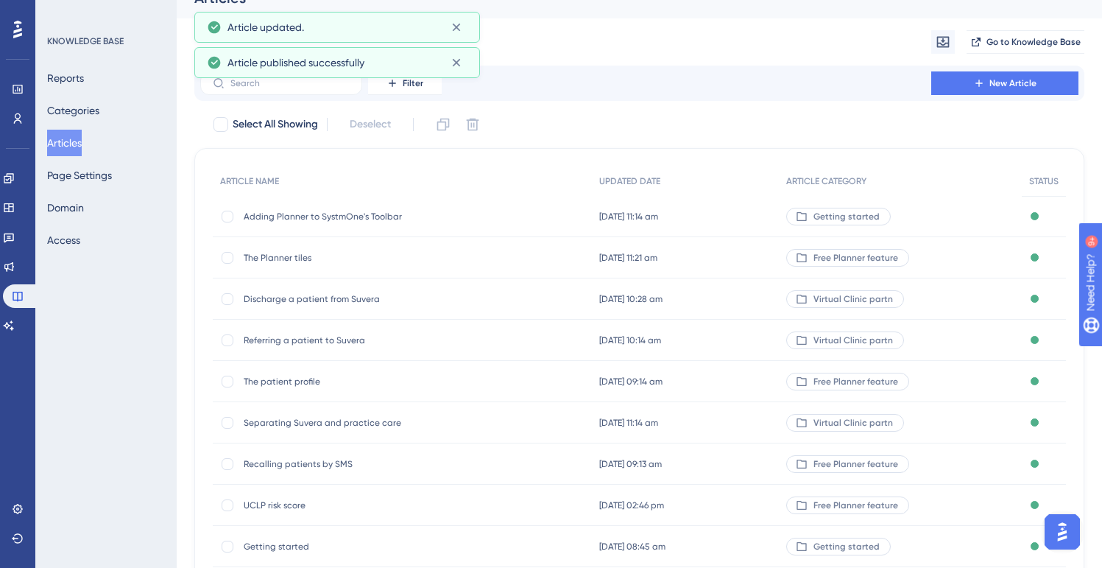
scroll to position [32, 0]
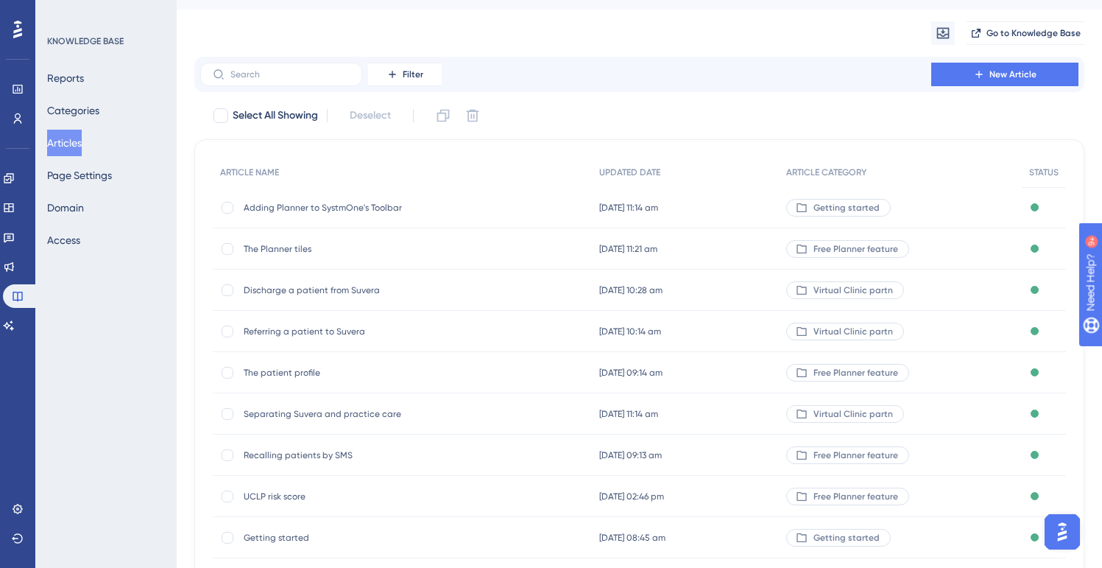
click at [286, 330] on span "Referring a patient to Suvera" at bounding box center [362, 331] width 236 height 12
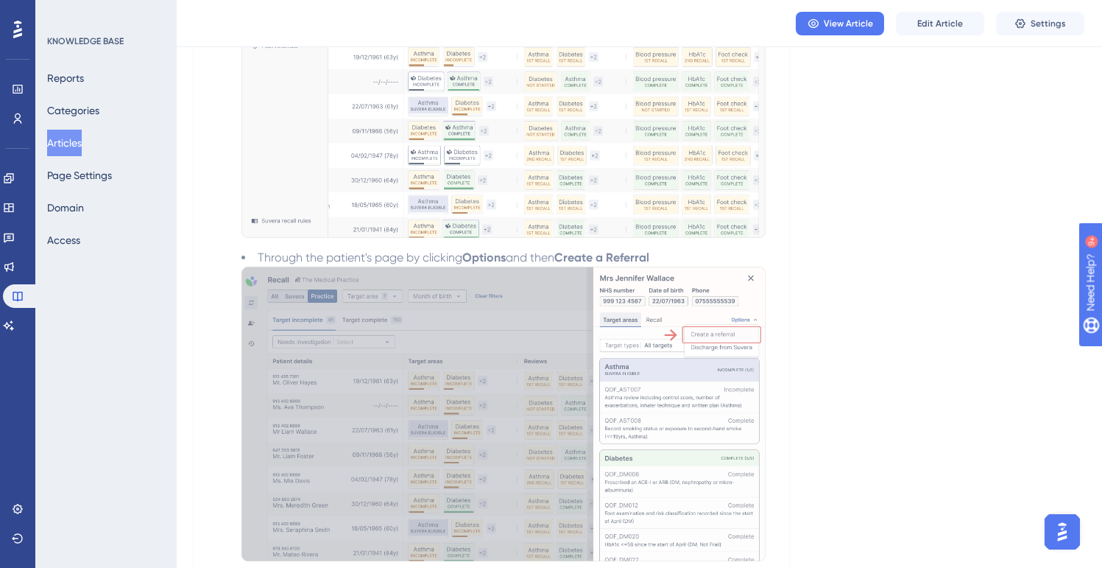
scroll to position [878, 0]
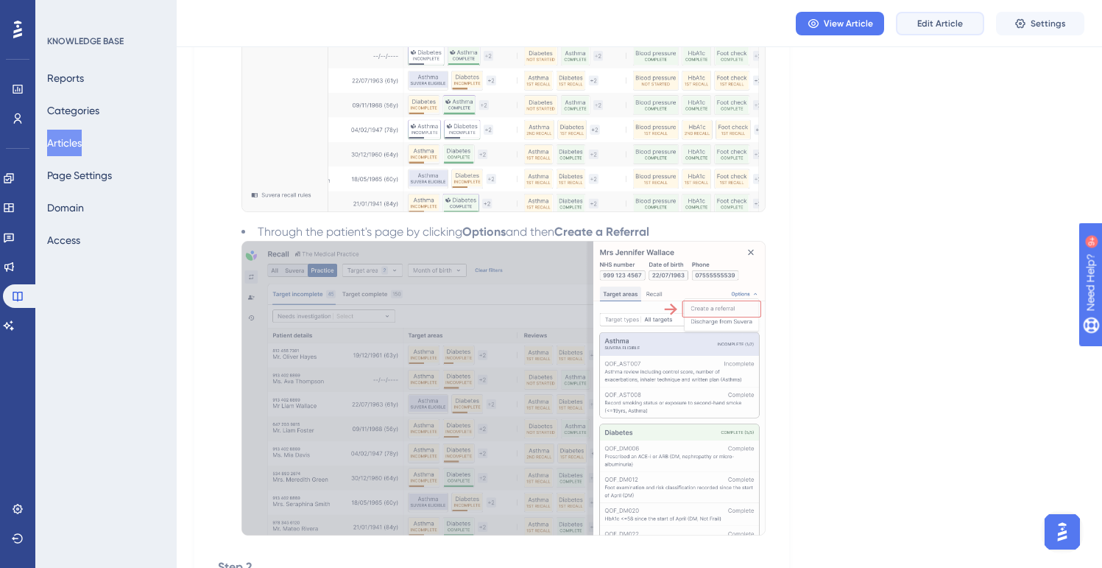
click at [937, 24] on span "Edit Article" at bounding box center [940, 24] width 46 height 12
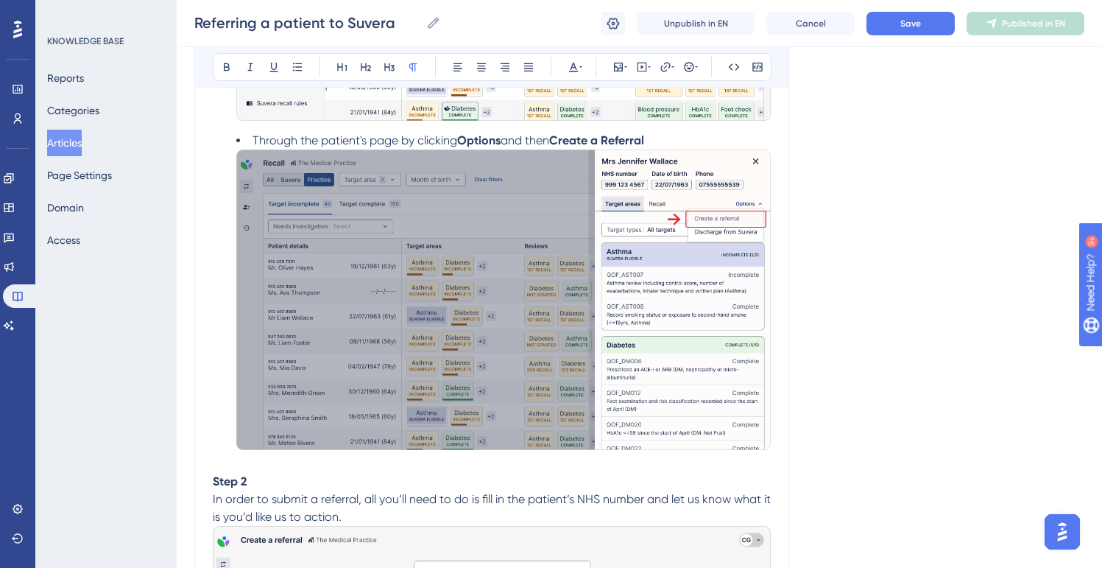
scroll to position [1040, 0]
click at [654, 354] on img at bounding box center [503, 300] width 535 height 300
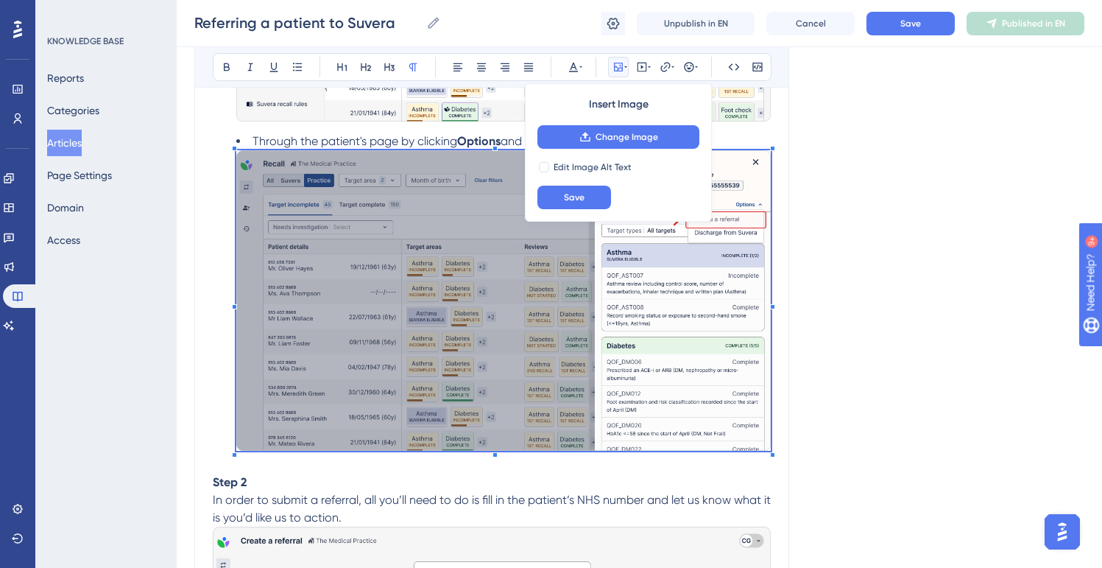
click at [654, 354] on img at bounding box center [503, 300] width 535 height 300
click at [613, 131] on span "Change Image" at bounding box center [627, 137] width 63 height 12
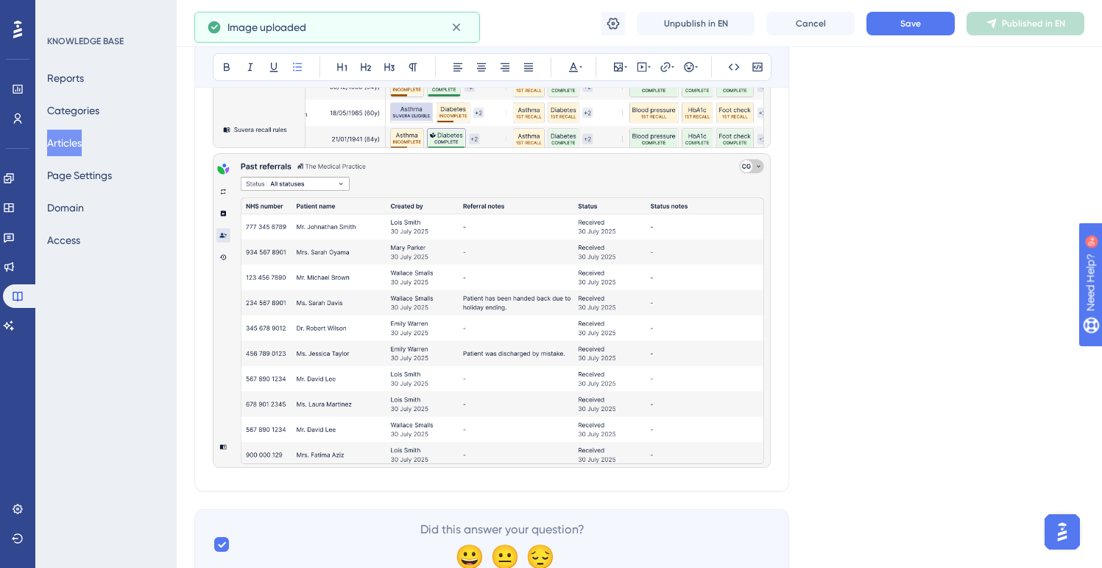
scroll to position [2889, 0]
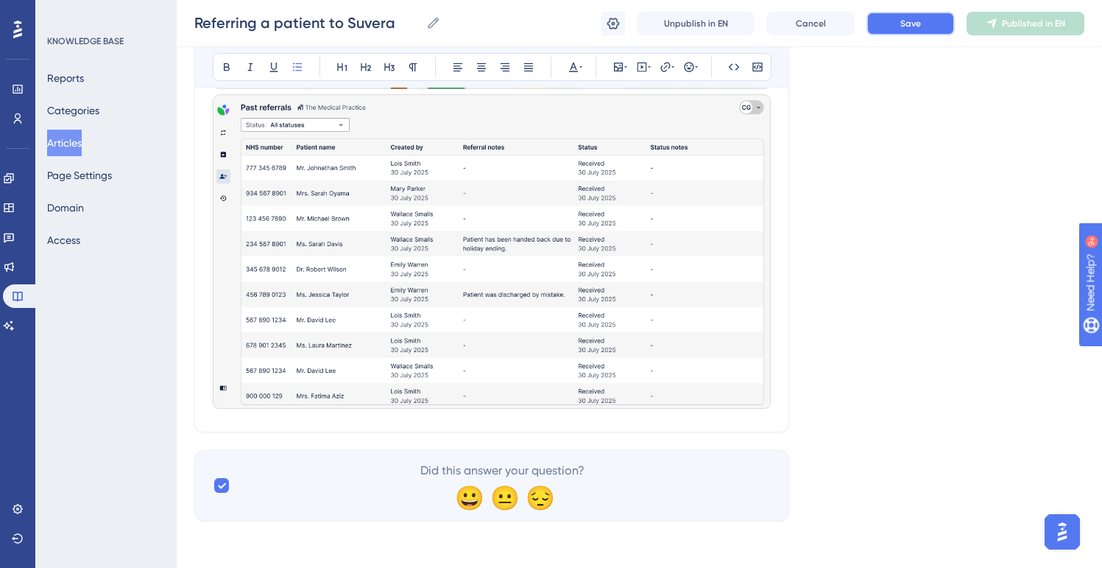
click at [906, 33] on button "Save" at bounding box center [911, 24] width 88 height 24
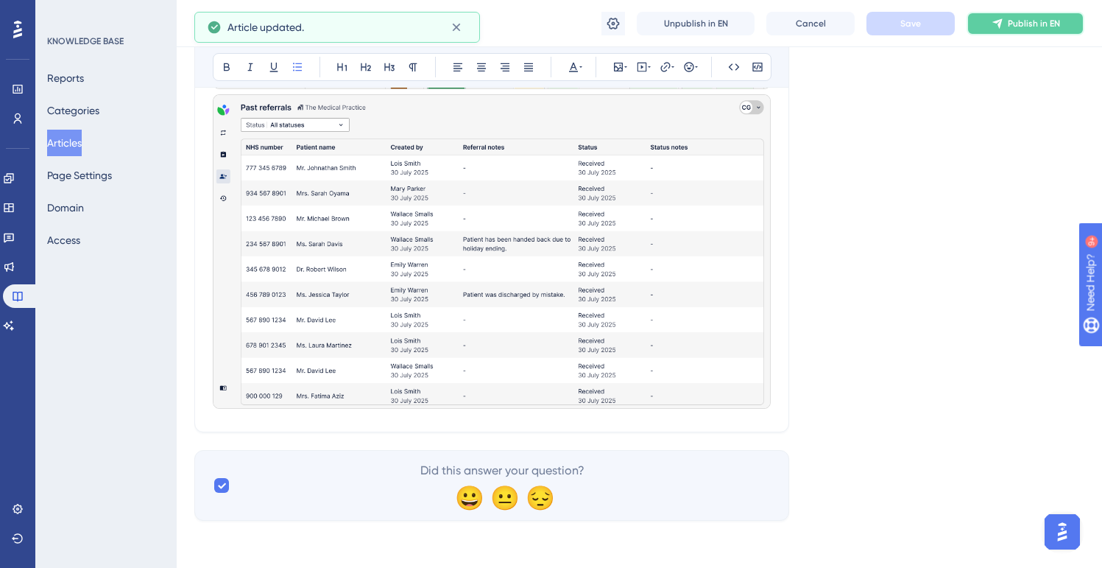
click at [996, 21] on icon at bounding box center [998, 23] width 10 height 10
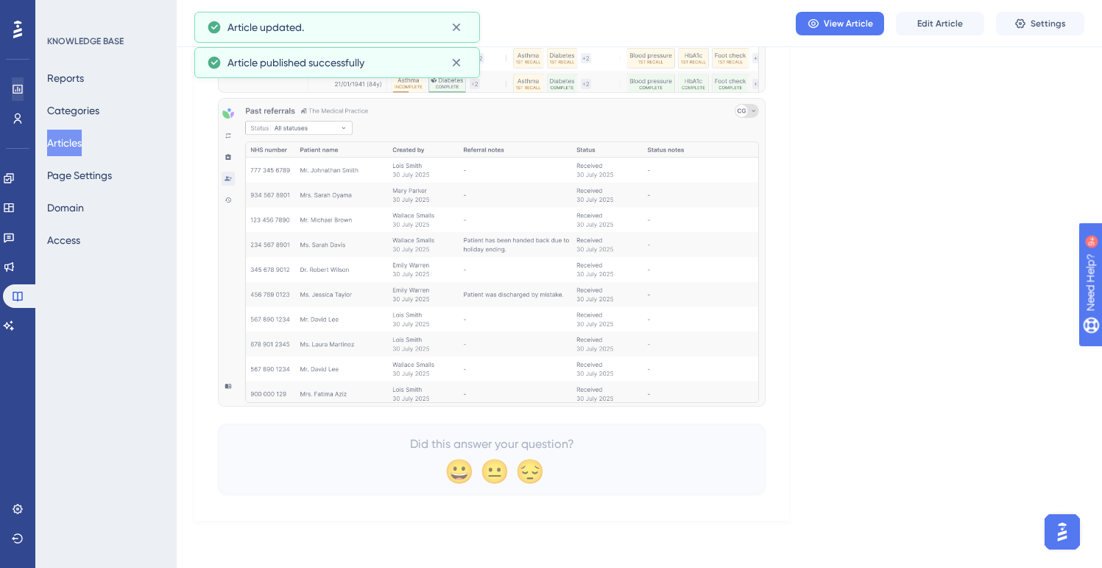
scroll to position [2786, 0]
click at [82, 153] on button "Articles" at bounding box center [64, 143] width 35 height 27
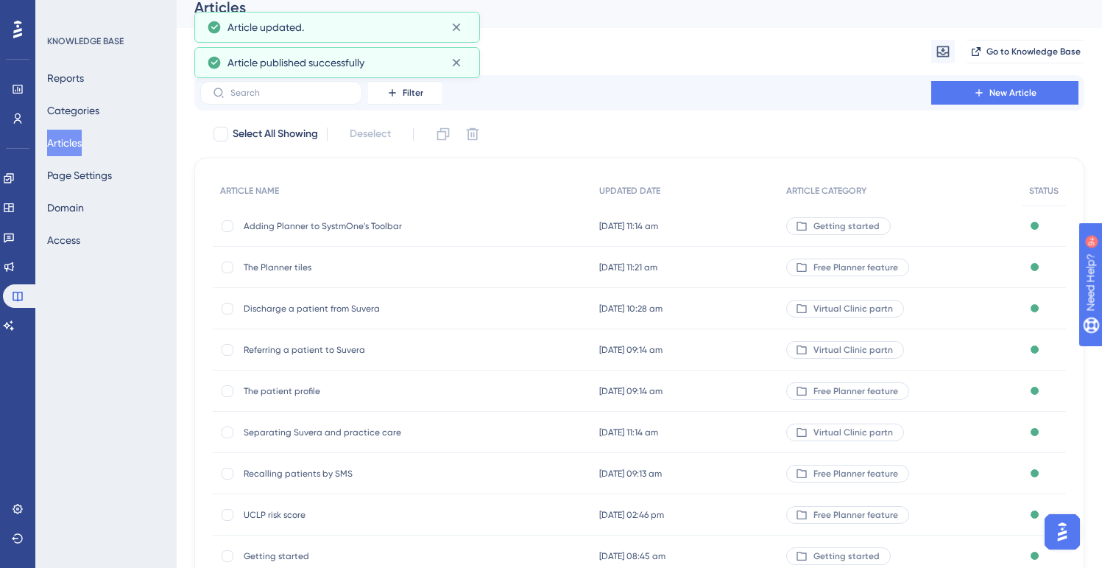
scroll to position [10, 0]
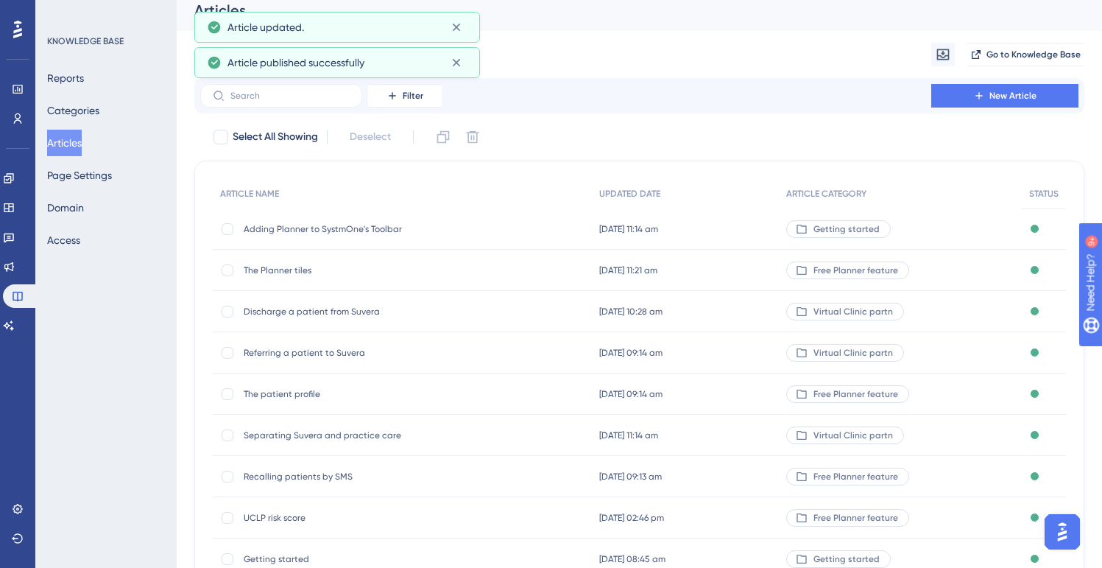
click at [300, 310] on span "Discharge a patient from Suvera" at bounding box center [362, 312] width 236 height 12
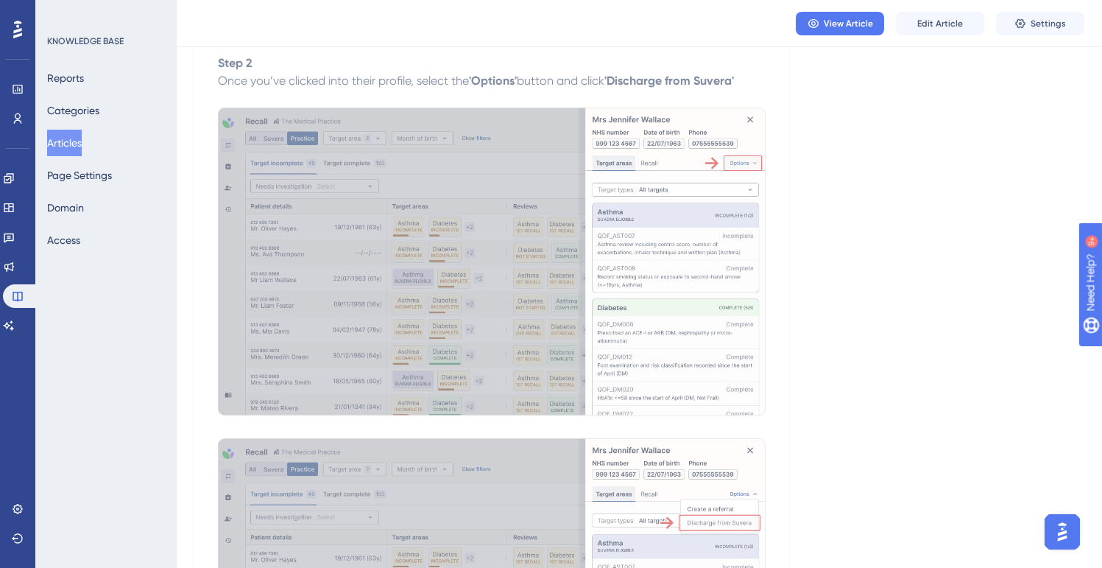
scroll to position [954, 0]
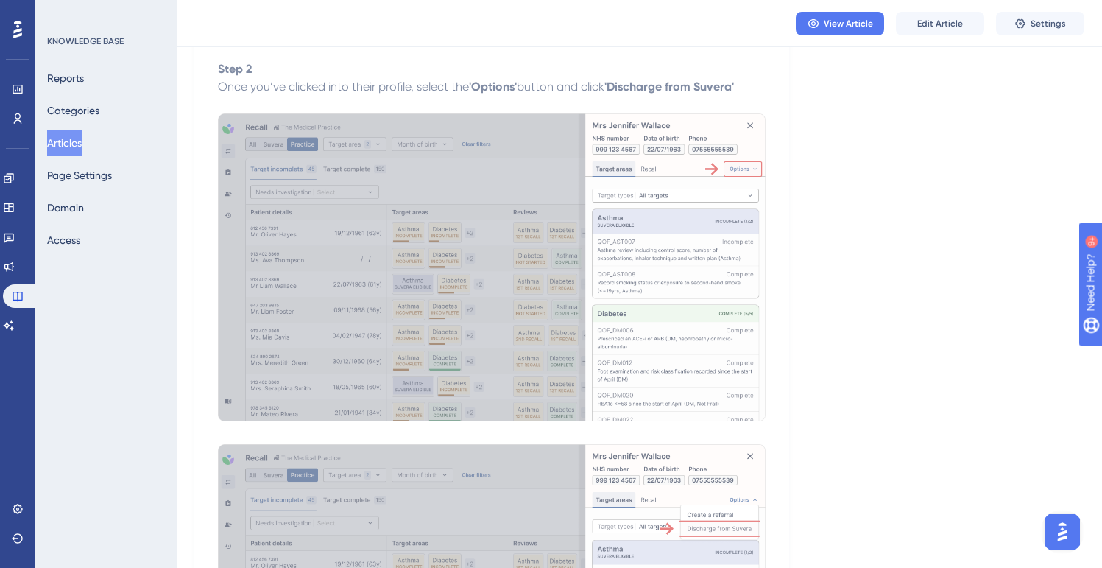
click at [952, 38] on div "View Article Edit Article Settings" at bounding box center [640, 23] width 926 height 47
click at [953, 21] on span "Edit Article" at bounding box center [940, 24] width 46 height 12
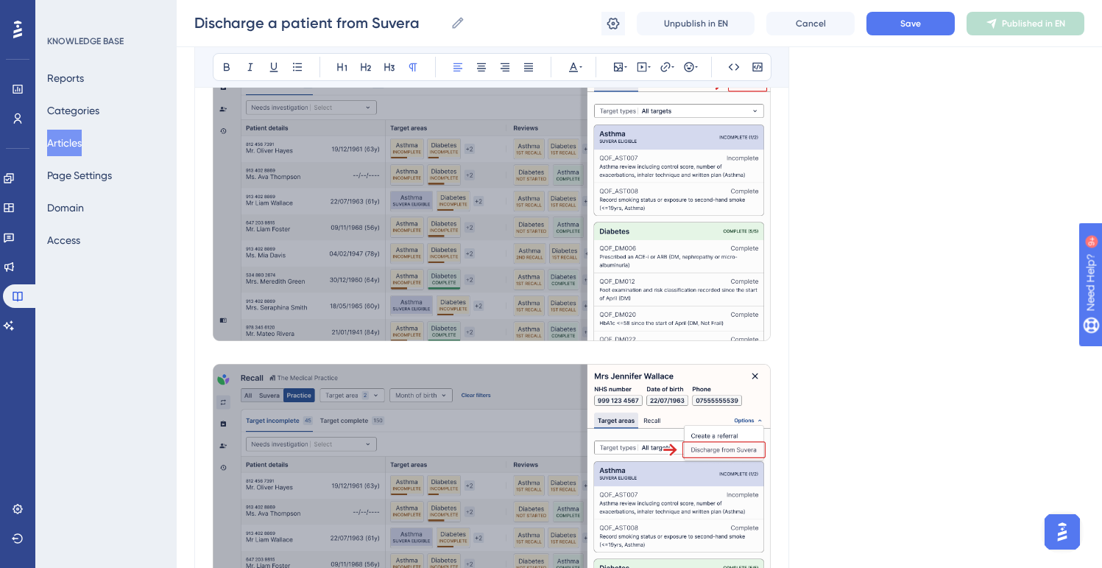
scroll to position [1039, 0]
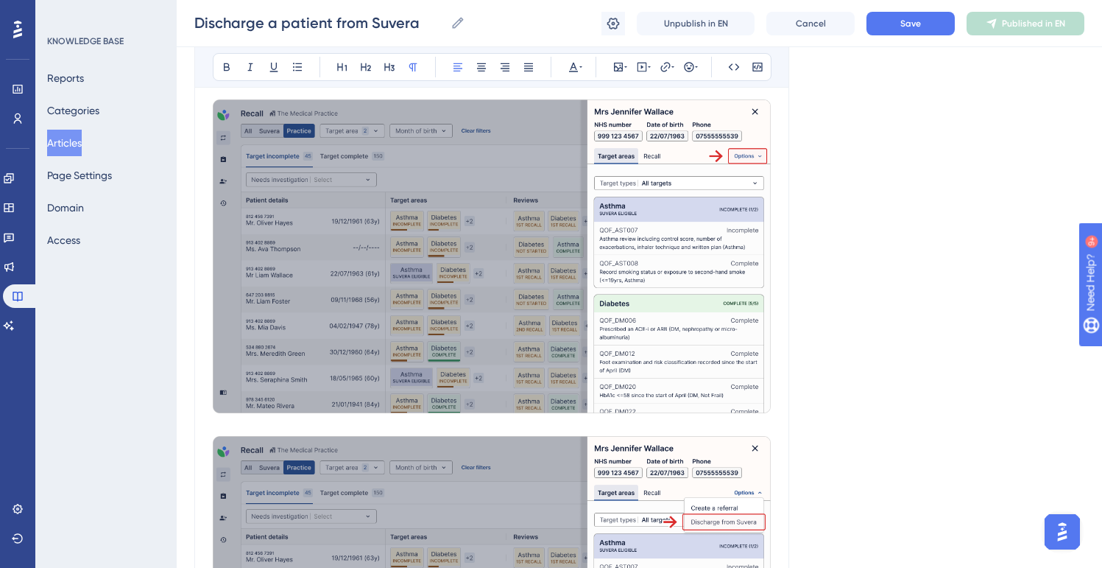
click at [631, 278] on img at bounding box center [492, 256] width 558 height 314
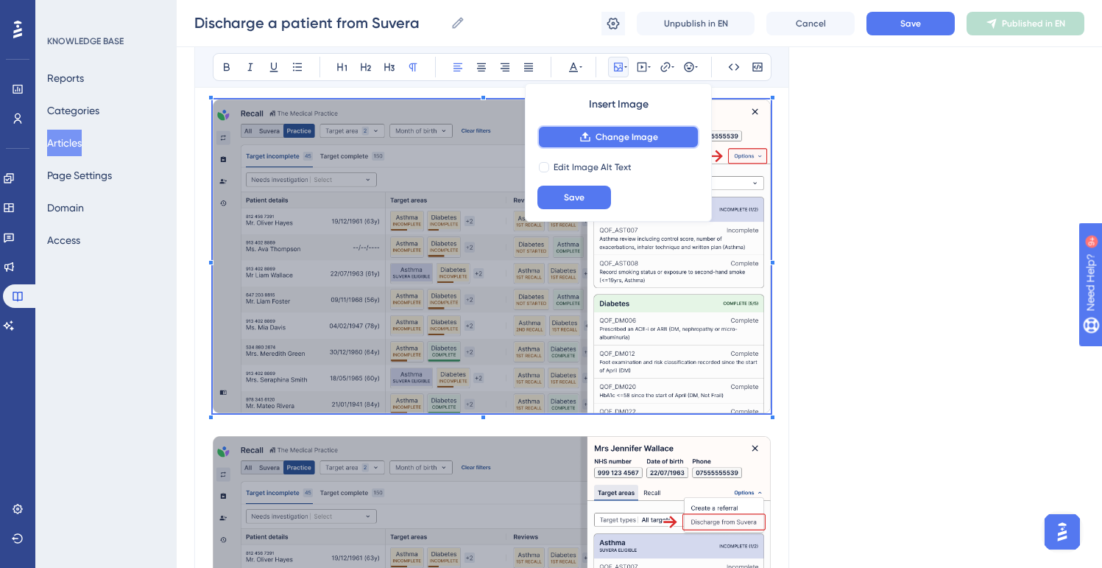
click at [631, 138] on span "Change Image" at bounding box center [627, 137] width 63 height 12
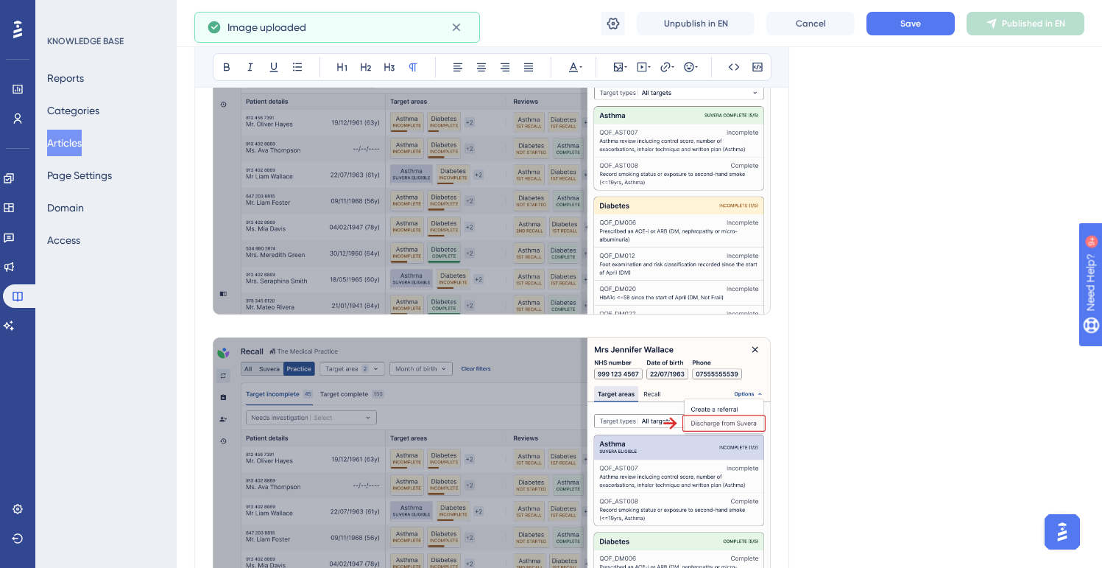
scroll to position [1163, 0]
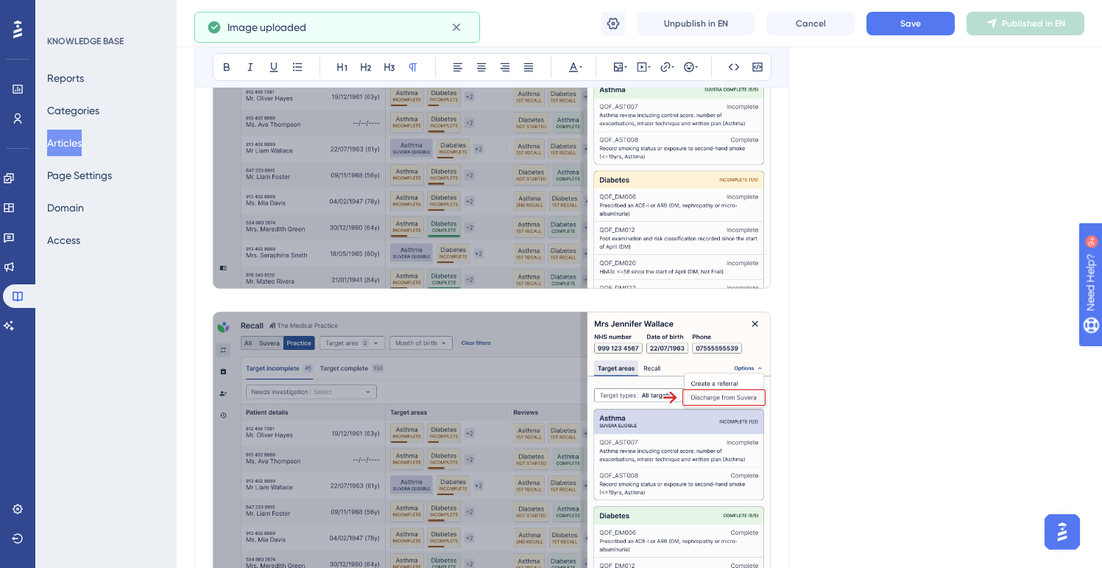
click at [582, 413] on img at bounding box center [492, 468] width 558 height 314
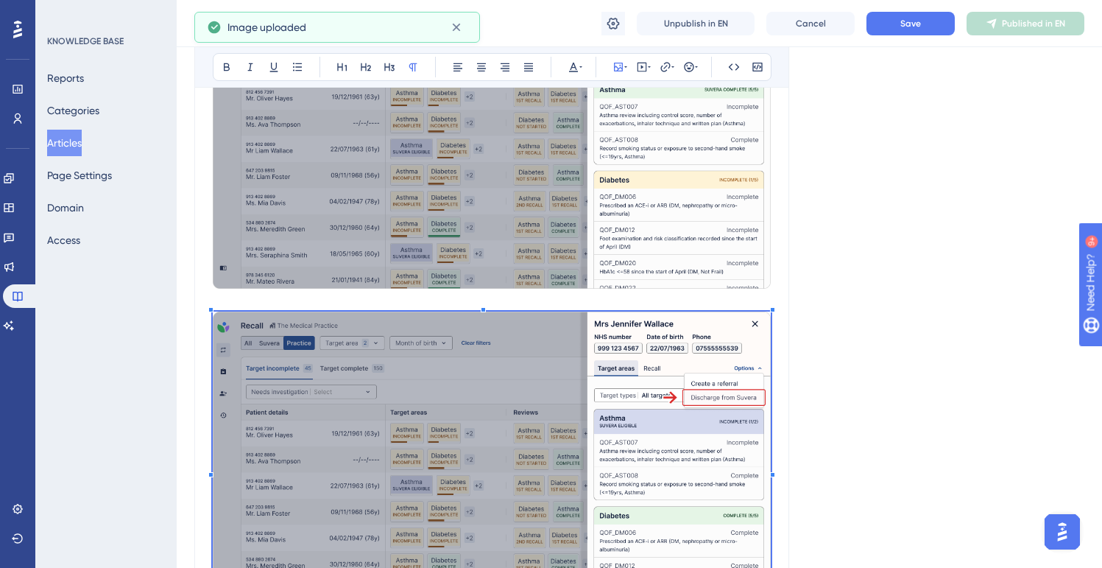
click at [582, 413] on img at bounding box center [492, 468] width 558 height 314
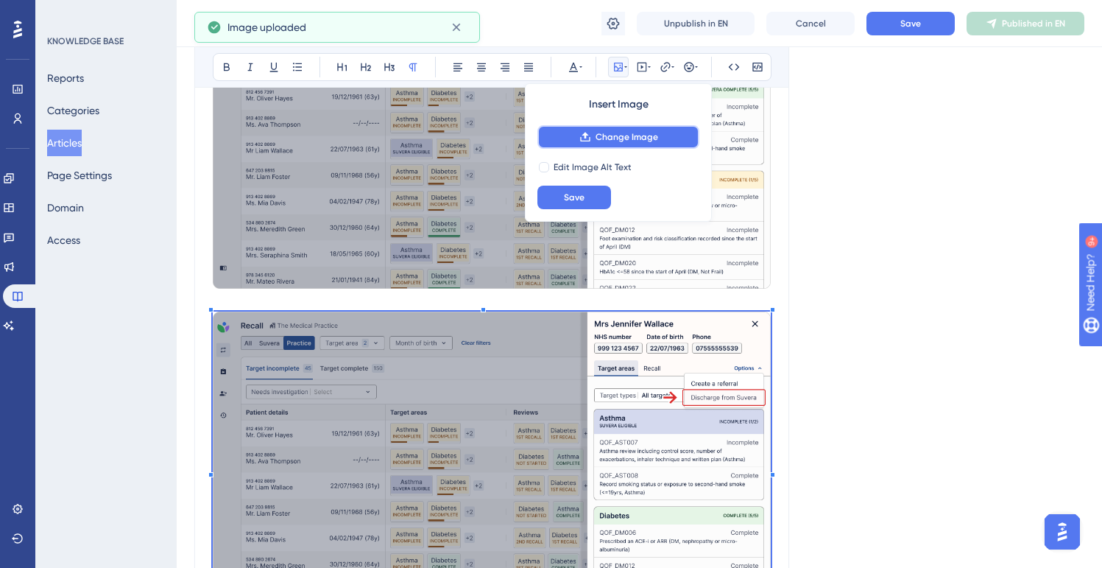
click at [606, 135] on span "Change Image" at bounding box center [627, 137] width 63 height 12
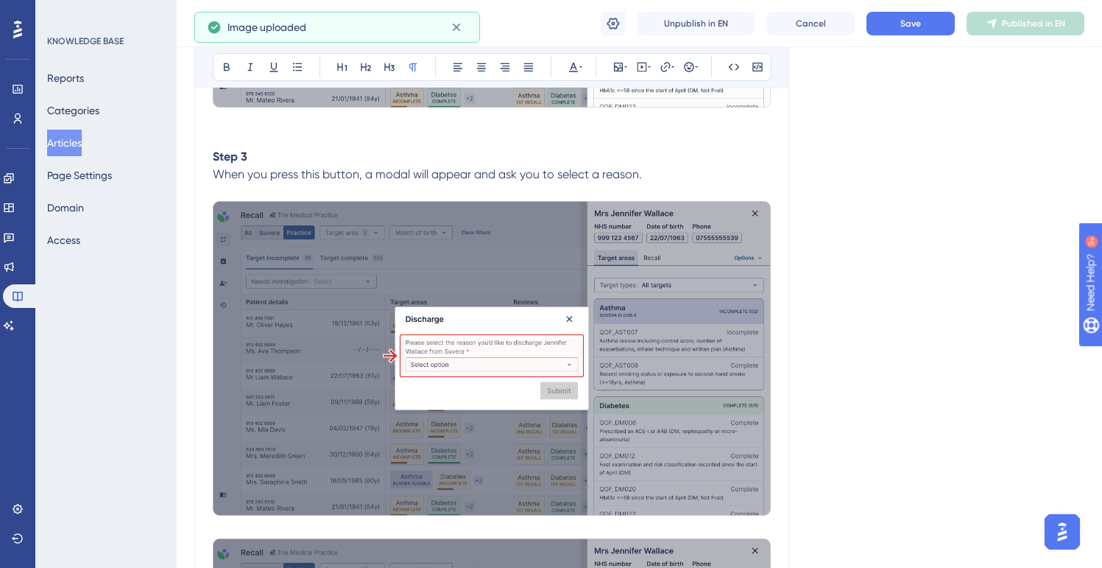
scroll to position [1678, 0]
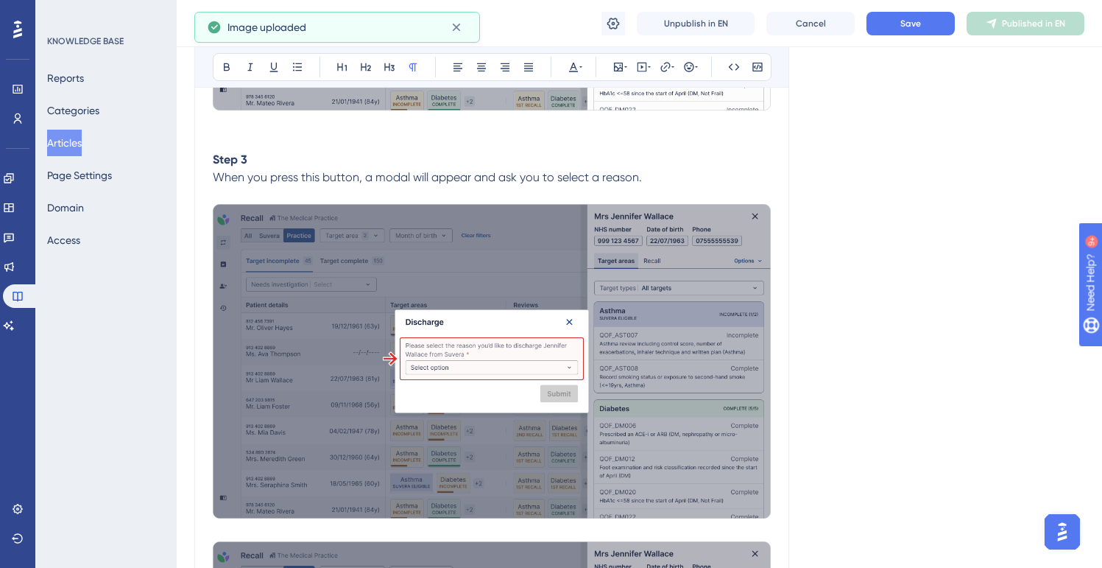
click at [634, 300] on img at bounding box center [492, 361] width 558 height 314
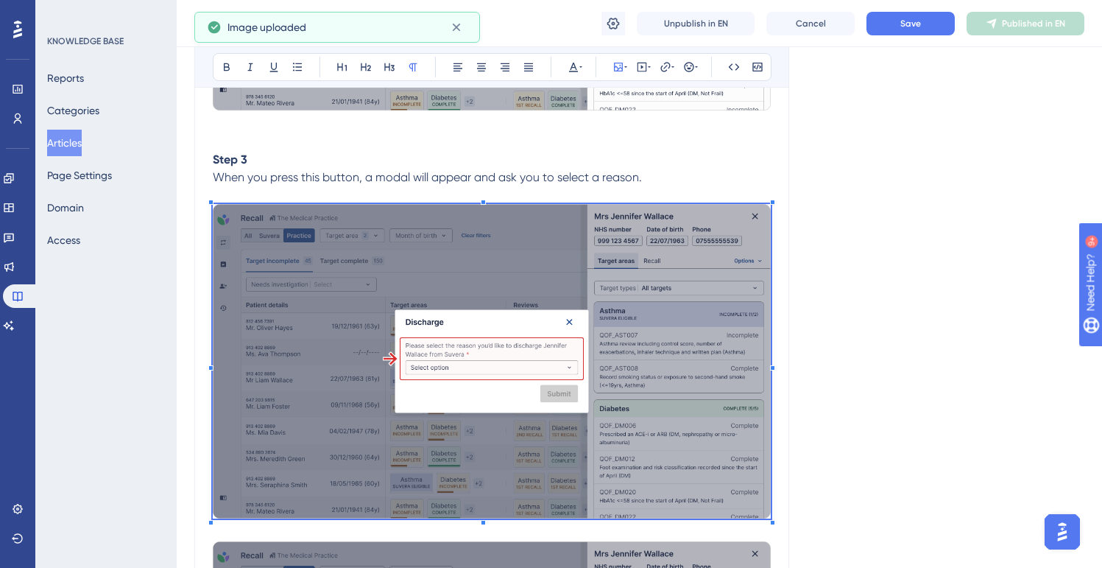
click at [634, 300] on img at bounding box center [492, 361] width 558 height 314
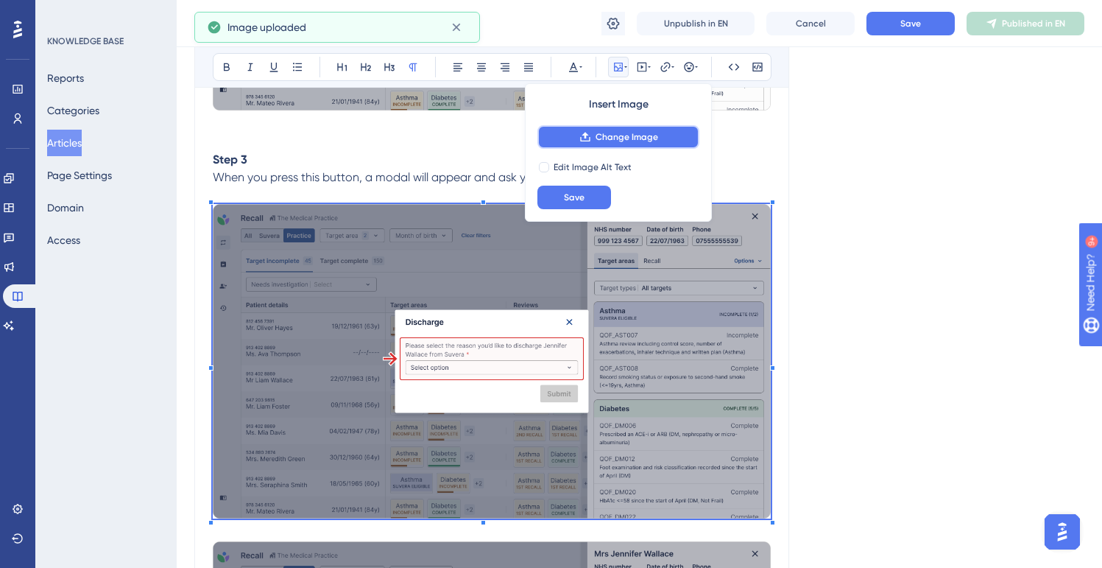
click at [632, 138] on span "Change Image" at bounding box center [627, 137] width 63 height 12
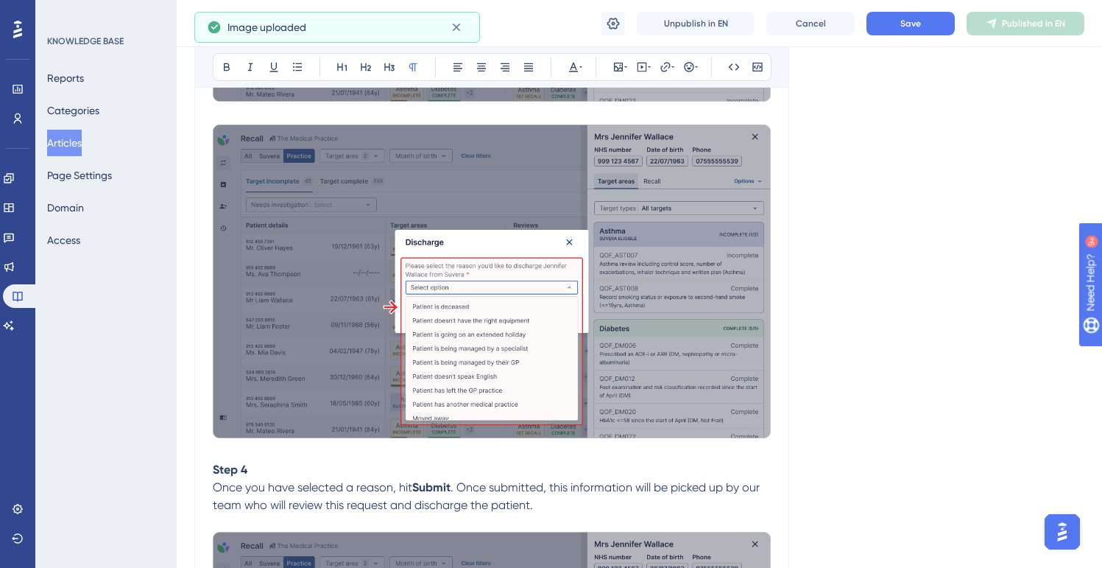
scroll to position [2197, 0]
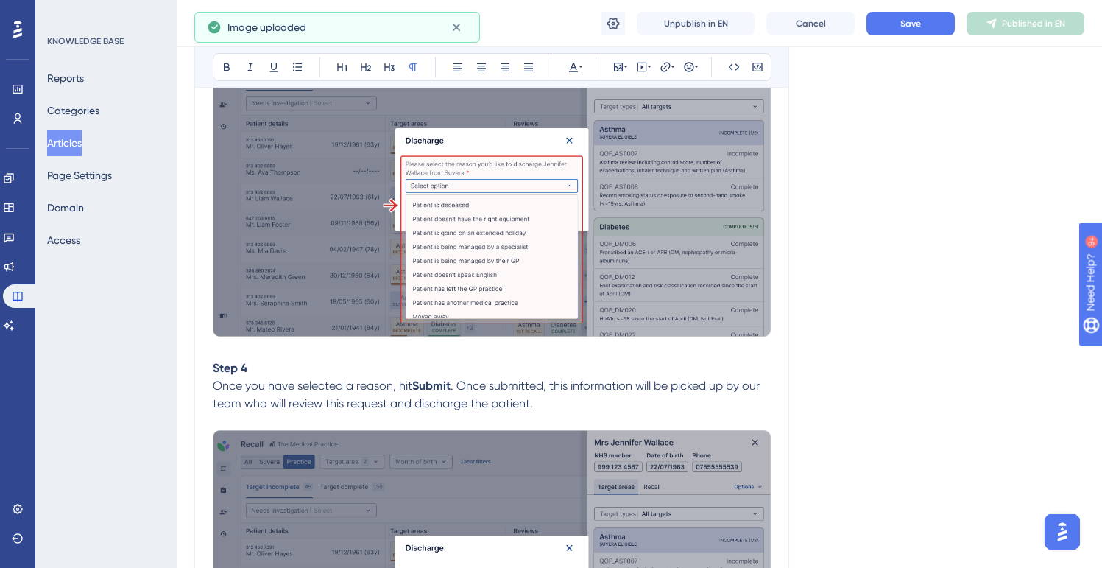
click at [636, 233] on img at bounding box center [492, 180] width 558 height 314
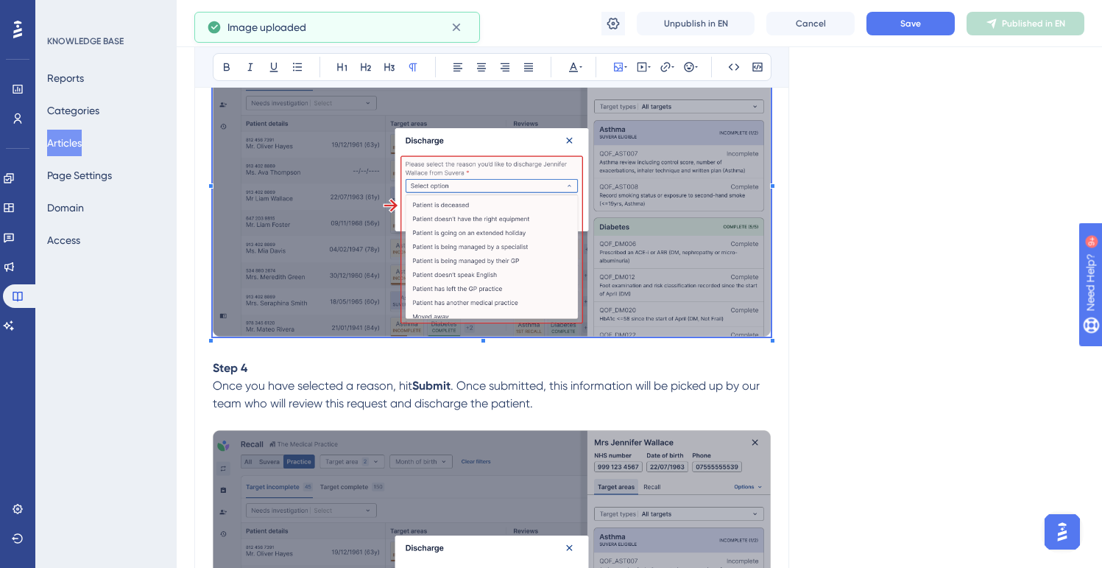
click at [636, 233] on img at bounding box center [492, 180] width 558 height 314
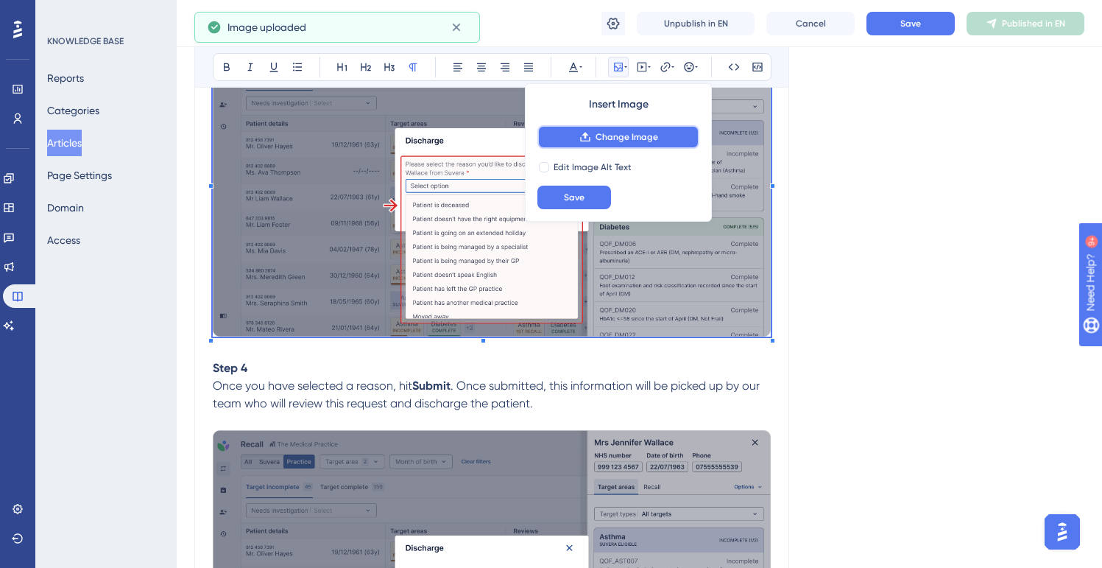
click at [633, 137] on span "Change Image" at bounding box center [627, 137] width 63 height 12
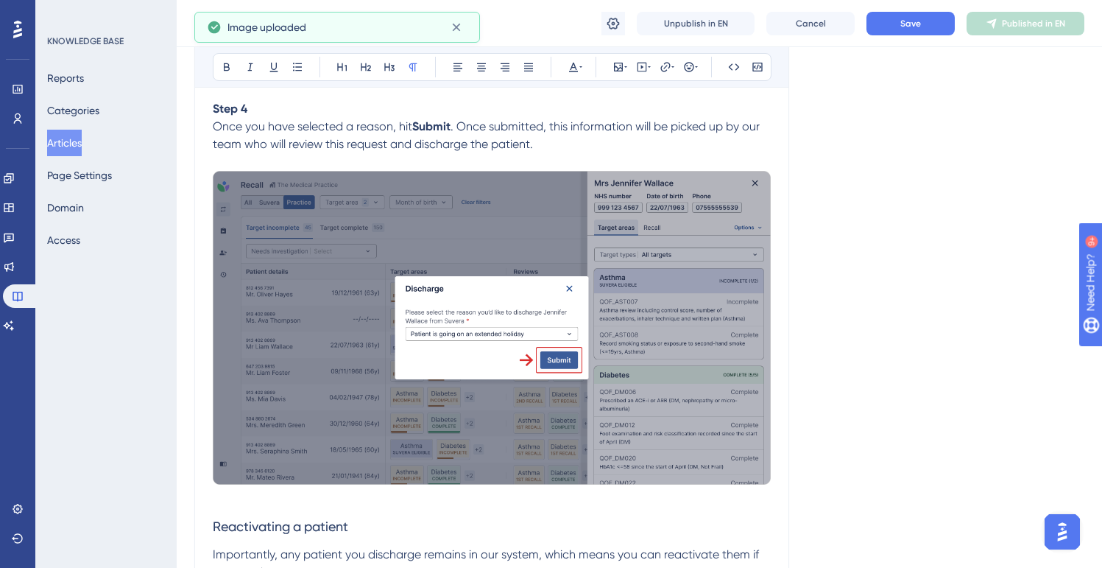
scroll to position [2458, 0]
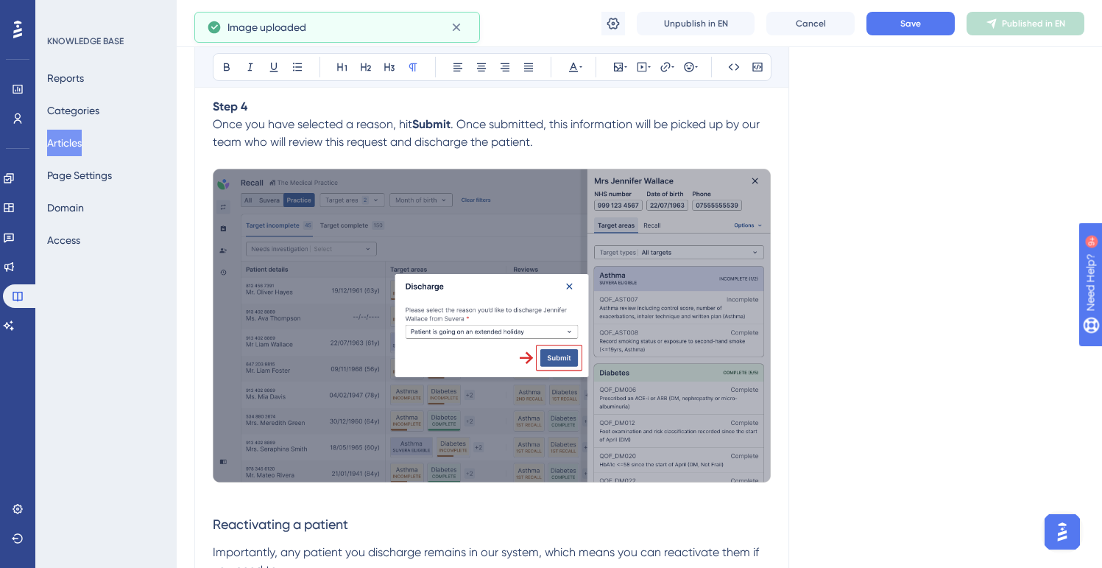
click at [639, 308] on img at bounding box center [492, 326] width 558 height 314
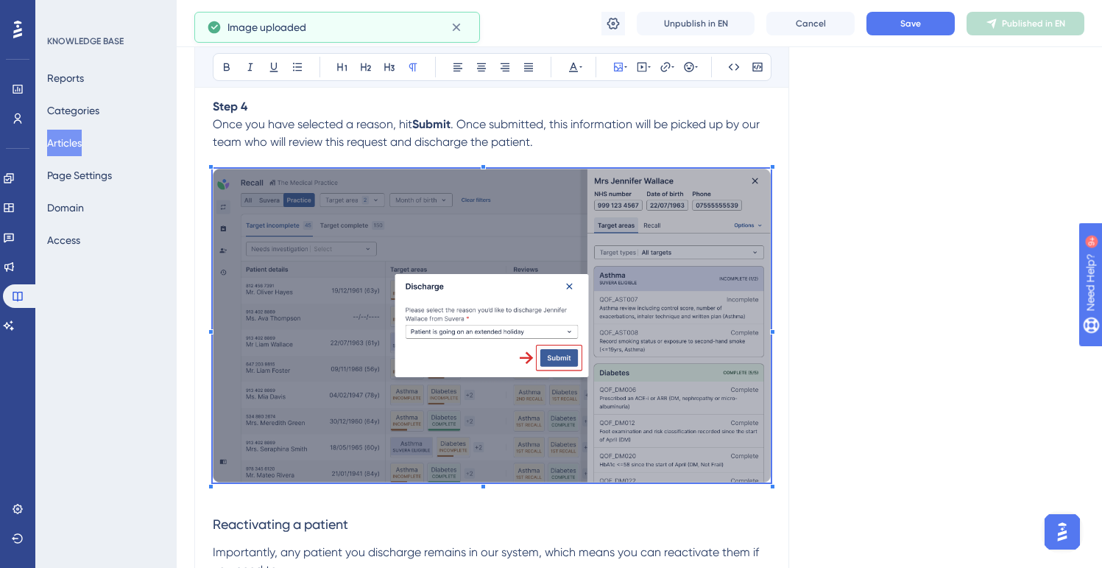
click at [639, 308] on img at bounding box center [492, 326] width 558 height 314
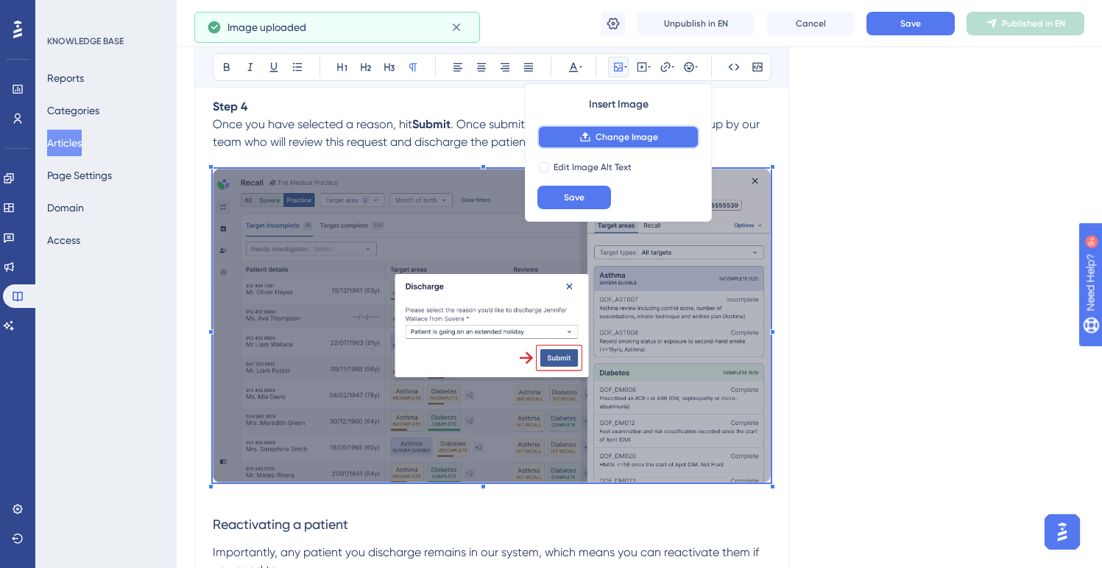
click at [631, 138] on span "Change Image" at bounding box center [627, 137] width 63 height 12
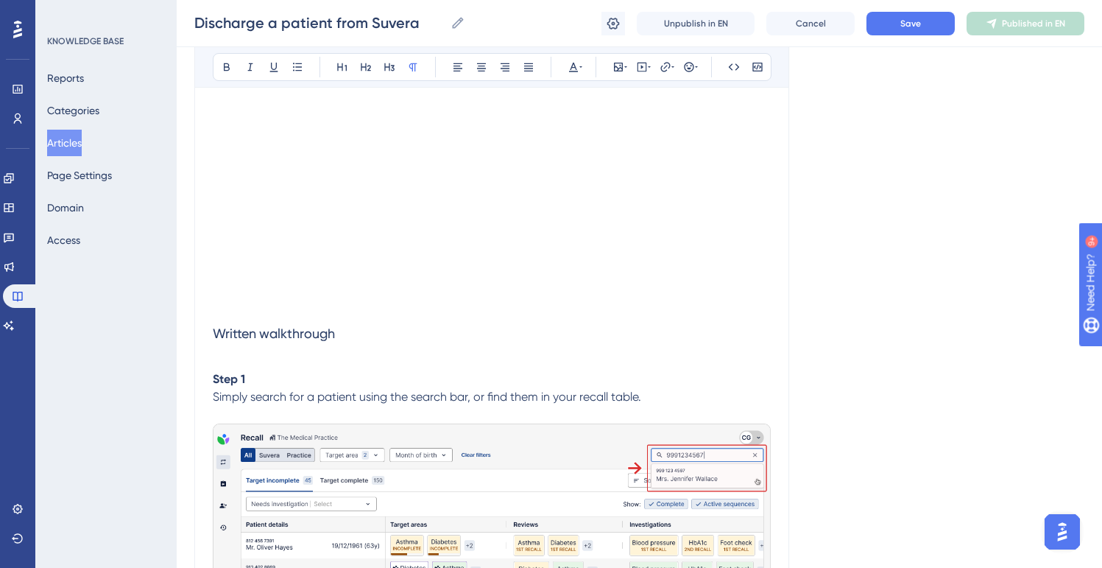
scroll to position [317, 0]
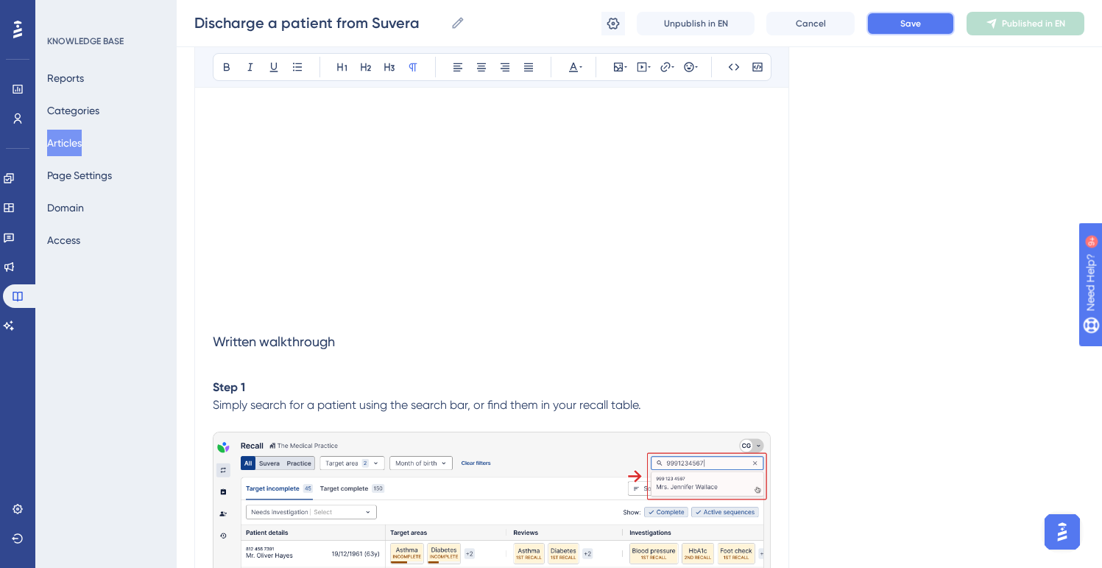
click at [935, 15] on button "Save" at bounding box center [911, 24] width 88 height 24
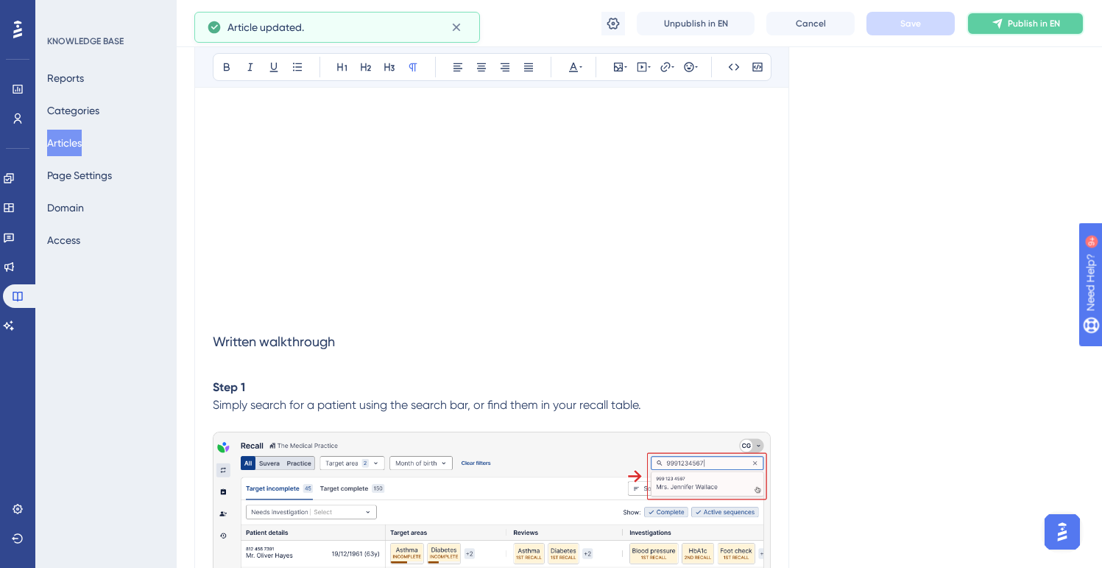
click at [1019, 18] on span "Publish in EN" at bounding box center [1034, 24] width 52 height 12
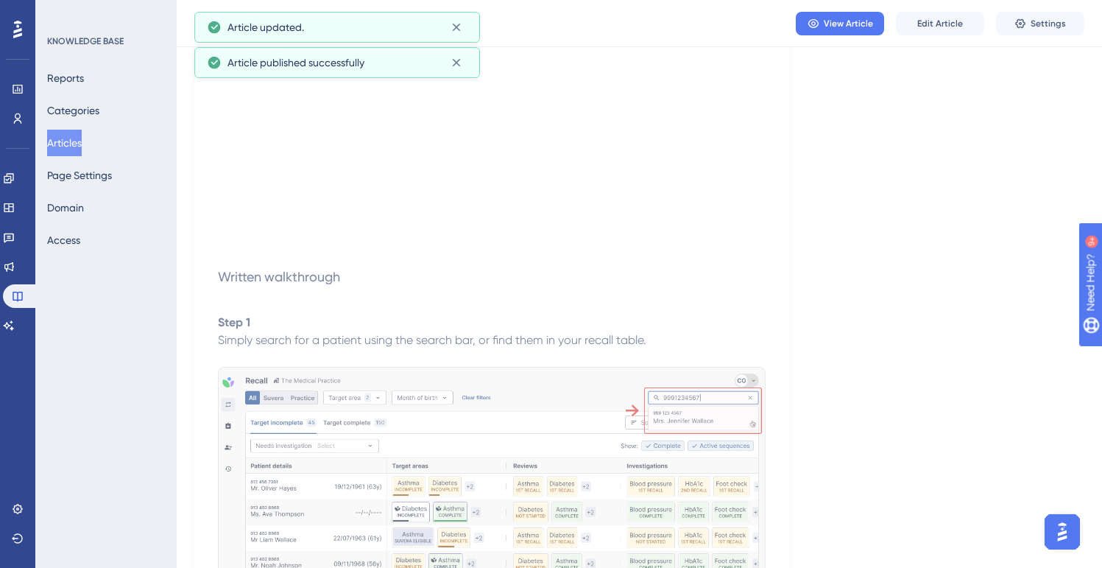
click at [79, 145] on button "Articles" at bounding box center [64, 143] width 35 height 27
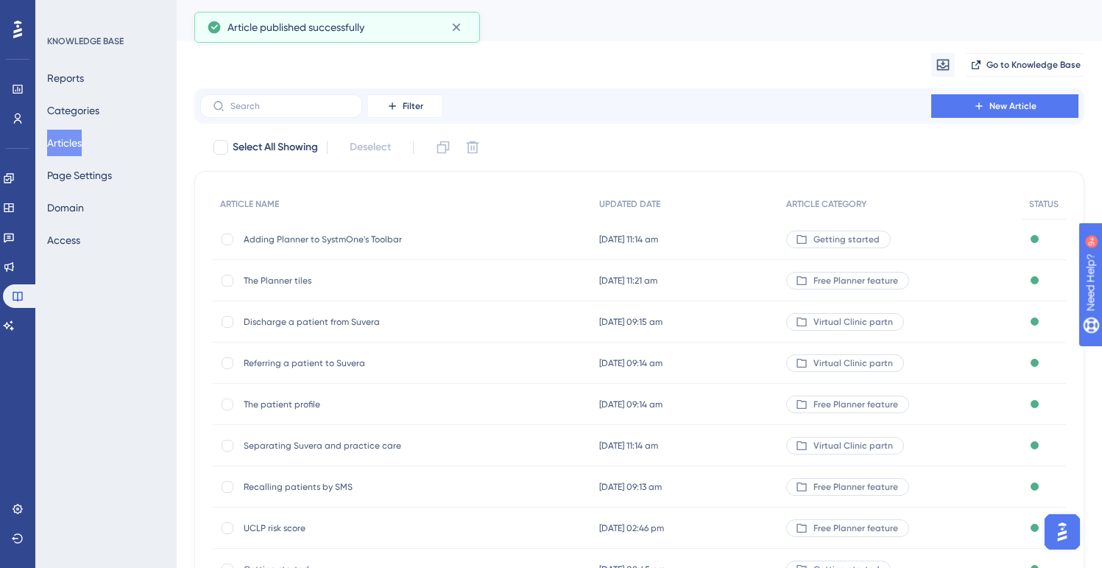
click at [287, 283] on span "The Planner tiles" at bounding box center [362, 281] width 236 height 12
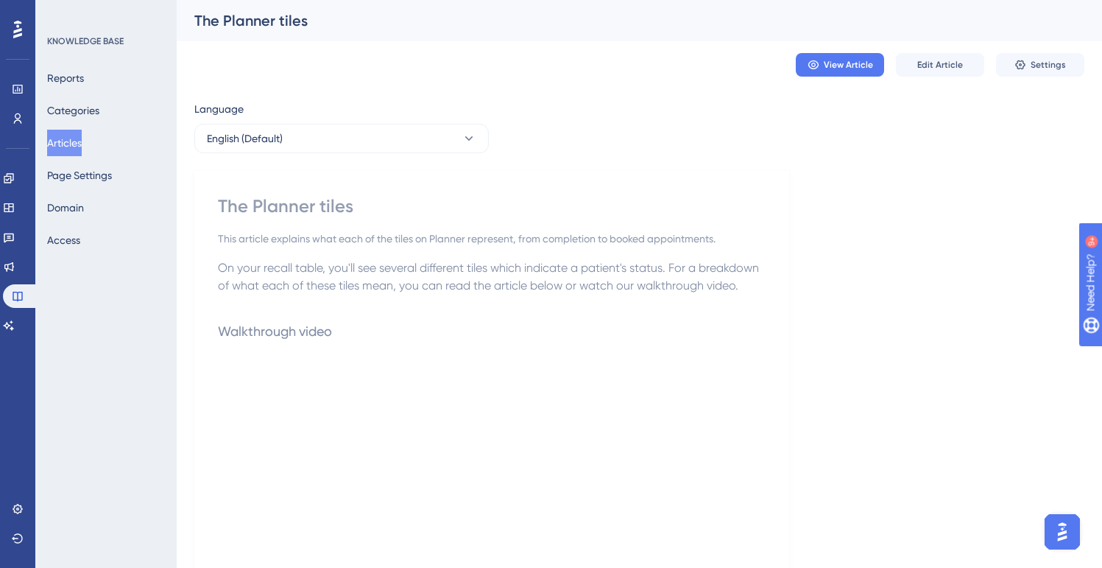
click at [73, 143] on button "Articles" at bounding box center [64, 143] width 35 height 27
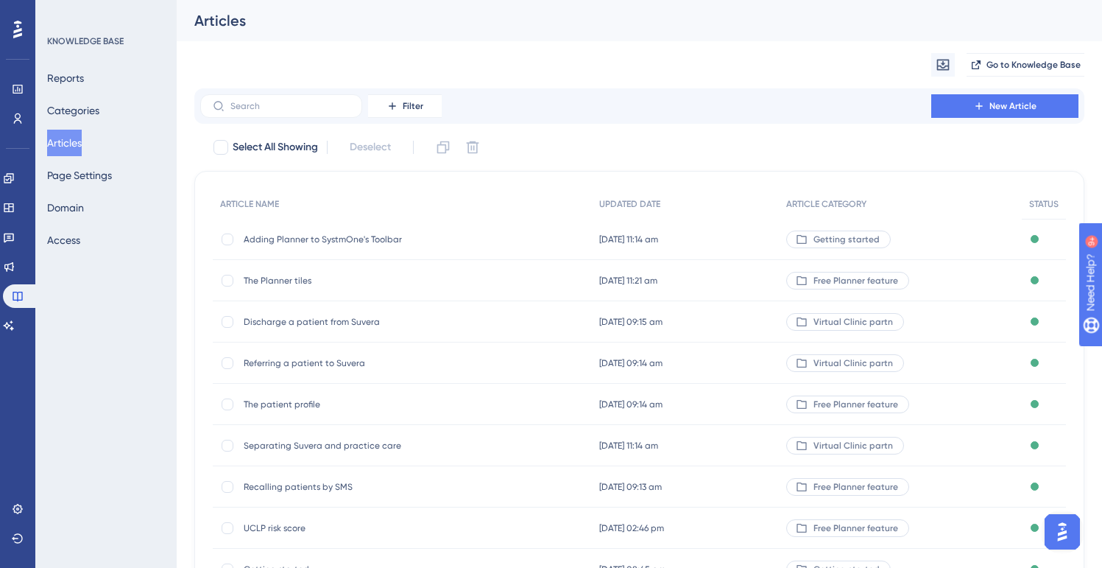
click at [317, 233] on span "Adding Planner to SystmOne's Toolbar" at bounding box center [362, 239] width 236 height 12
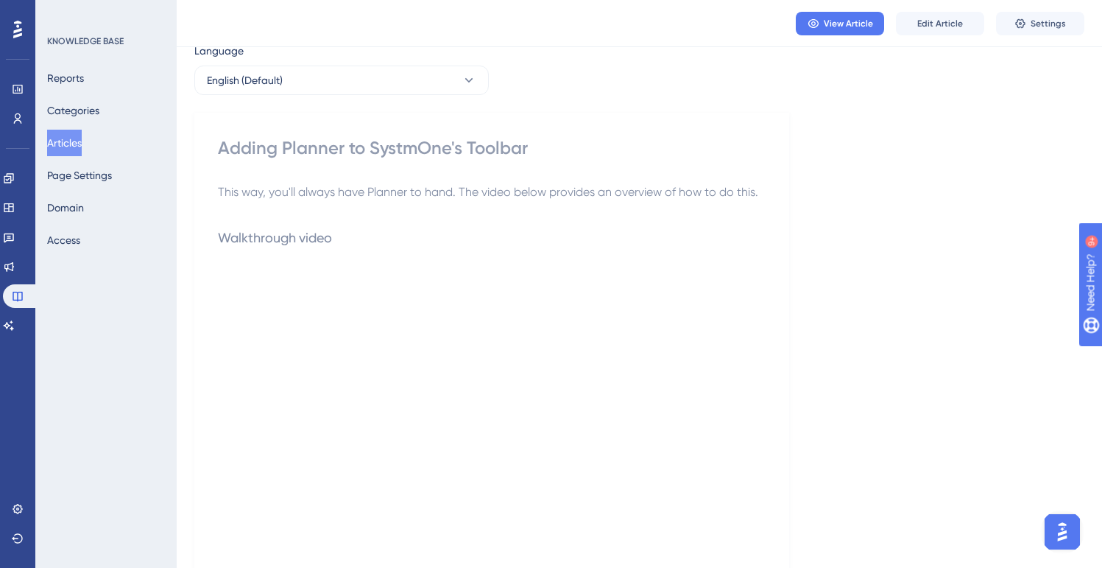
scroll to position [60, 0]
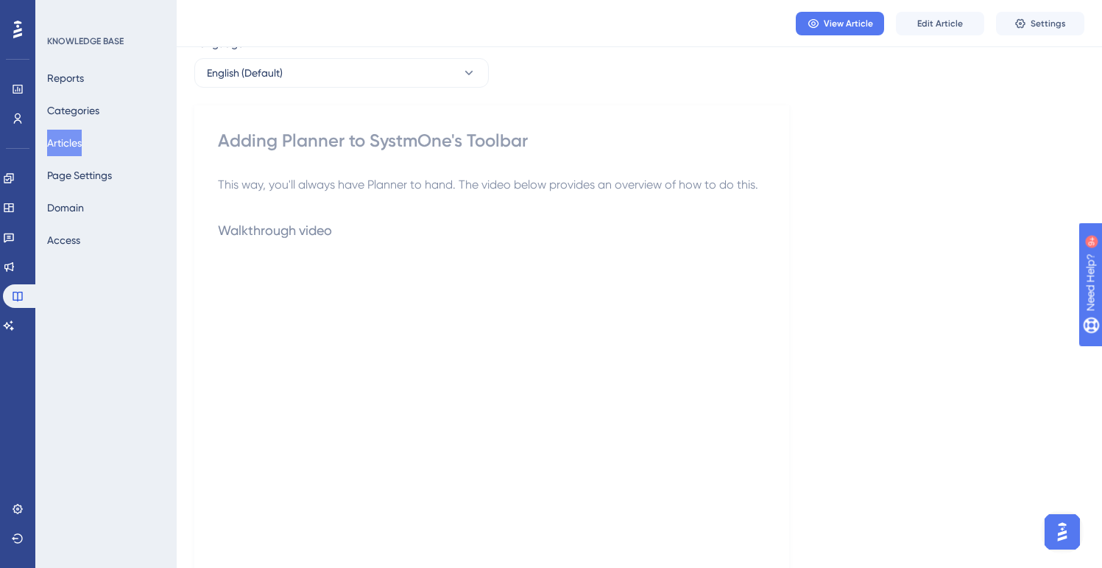
click at [75, 144] on button "Articles" at bounding box center [64, 143] width 35 height 27
